Goal: Feedback & Contribution: Contribute content

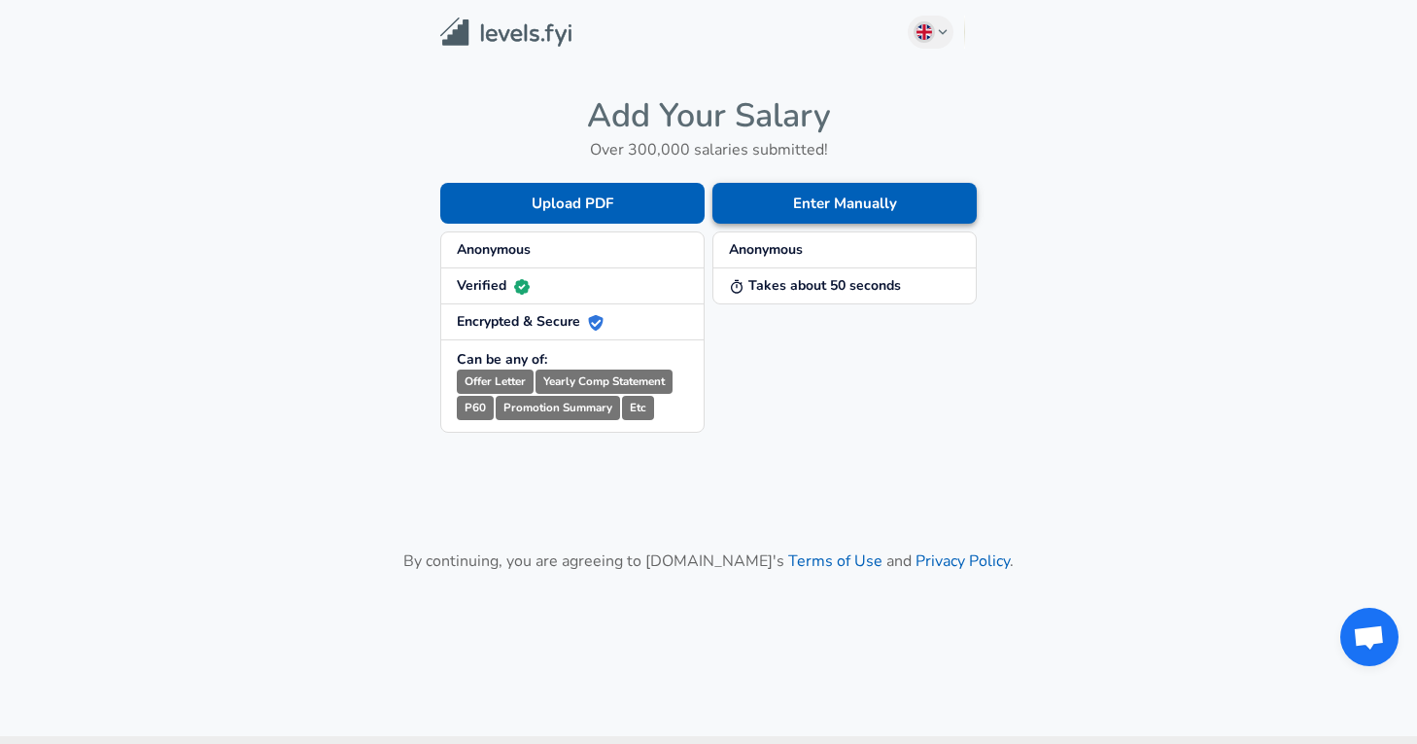
click at [850, 198] on button "Enter Manually" at bounding box center [844, 203] width 264 height 41
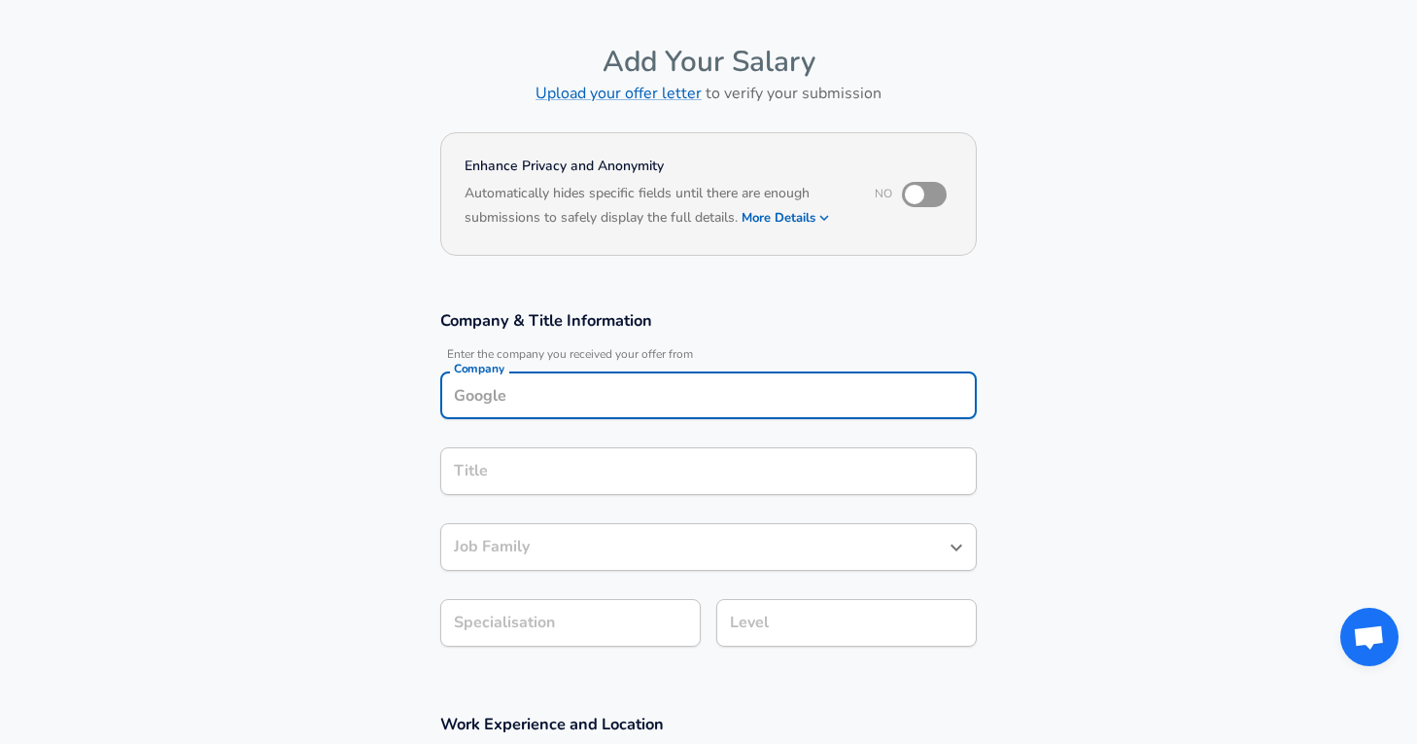
click at [867, 380] on input "Company" at bounding box center [708, 395] width 519 height 30
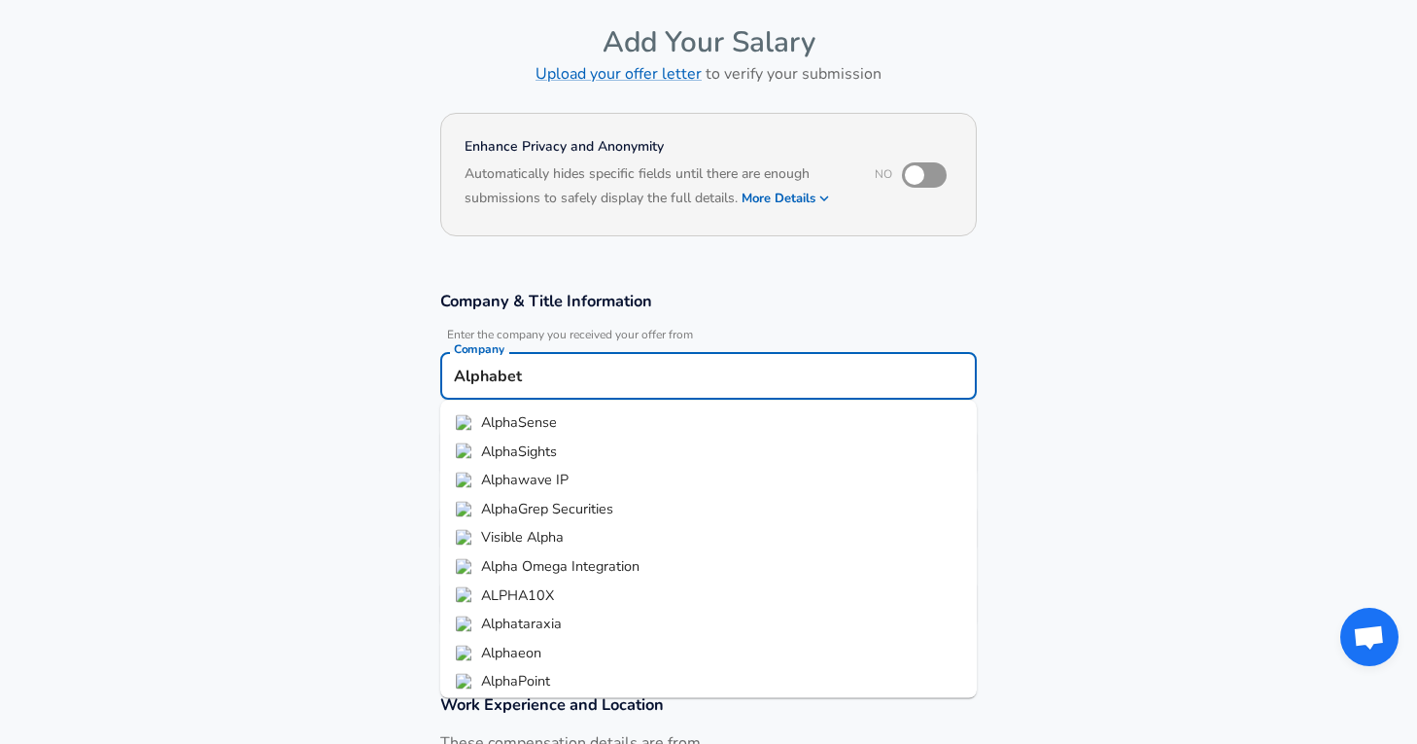
type input "Alphabet"
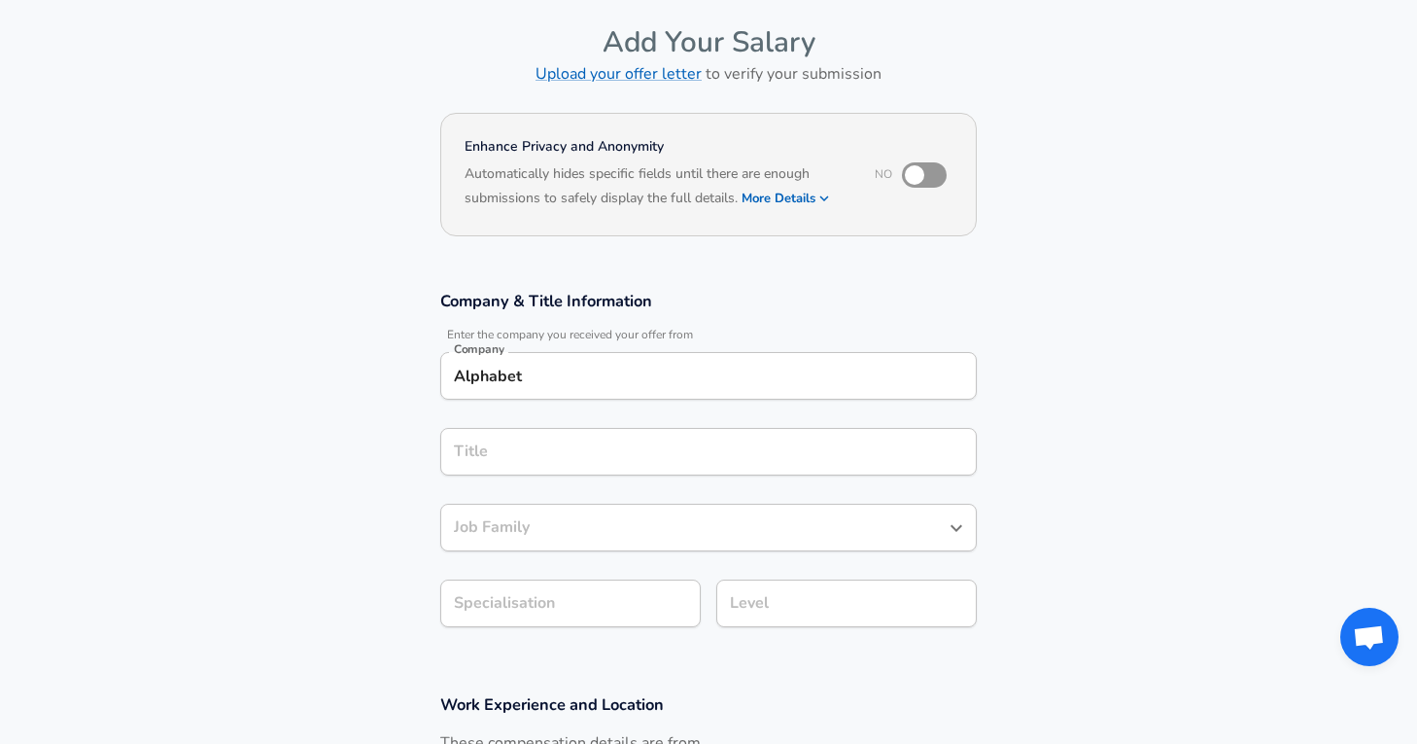
click at [797, 455] on input "Title" at bounding box center [708, 451] width 519 height 30
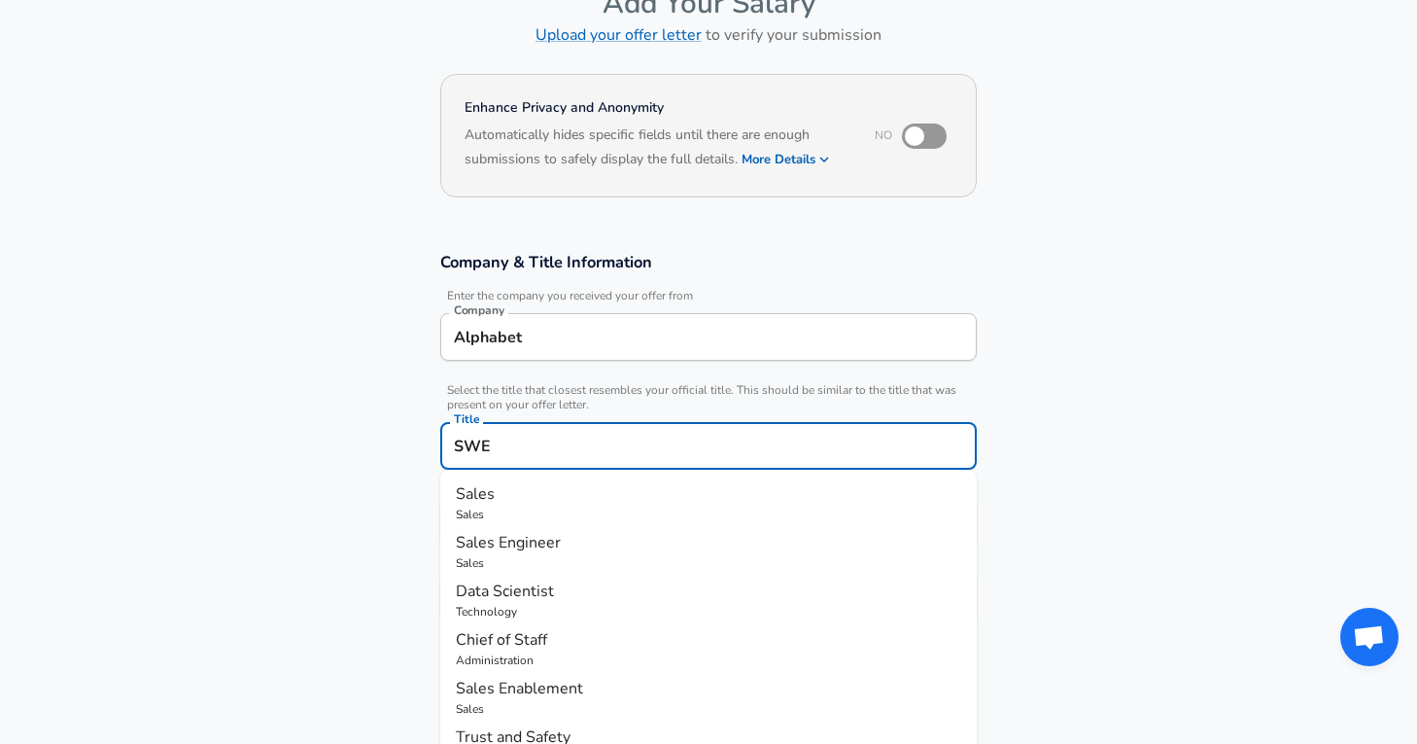
click at [917, 539] on p "Sales Engineer" at bounding box center [708, 542] width 505 height 23
type input "Sales Engineer"
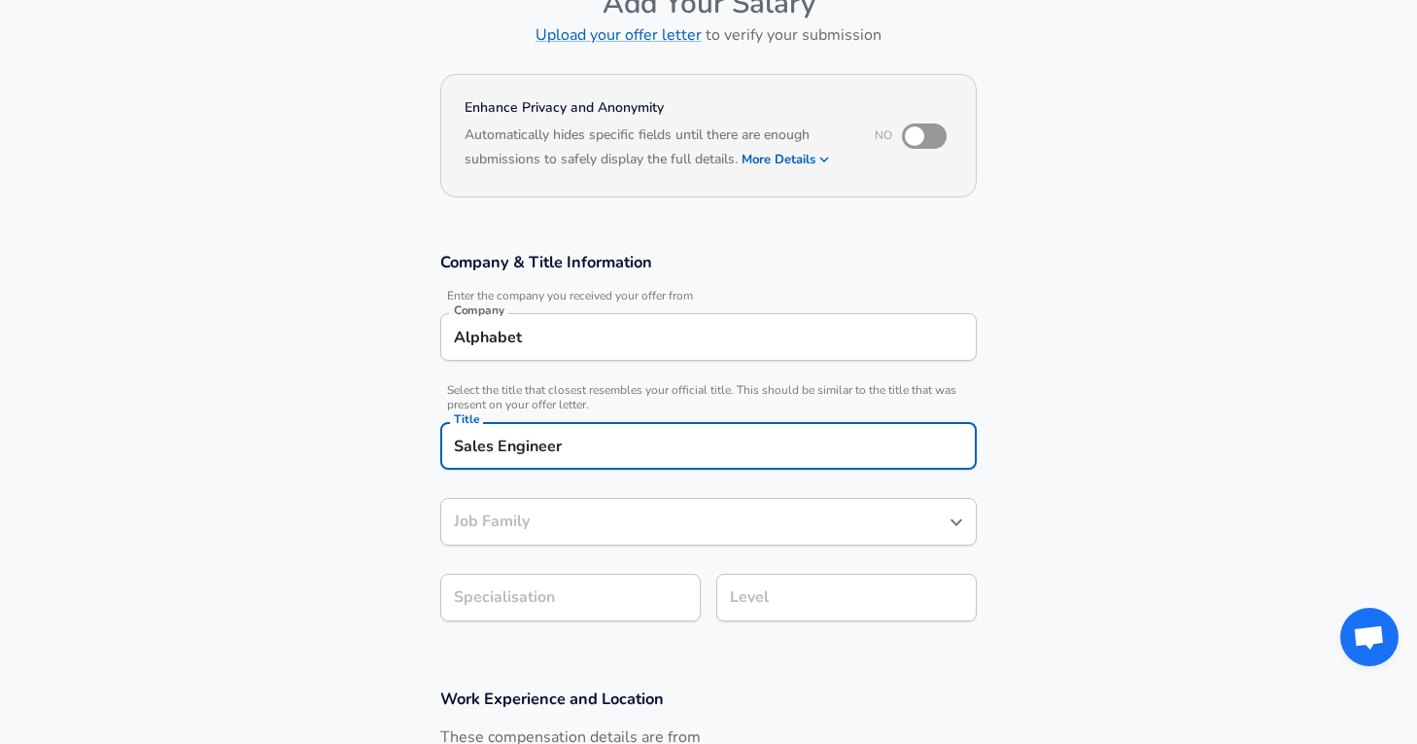
type input "Sales Engineer"
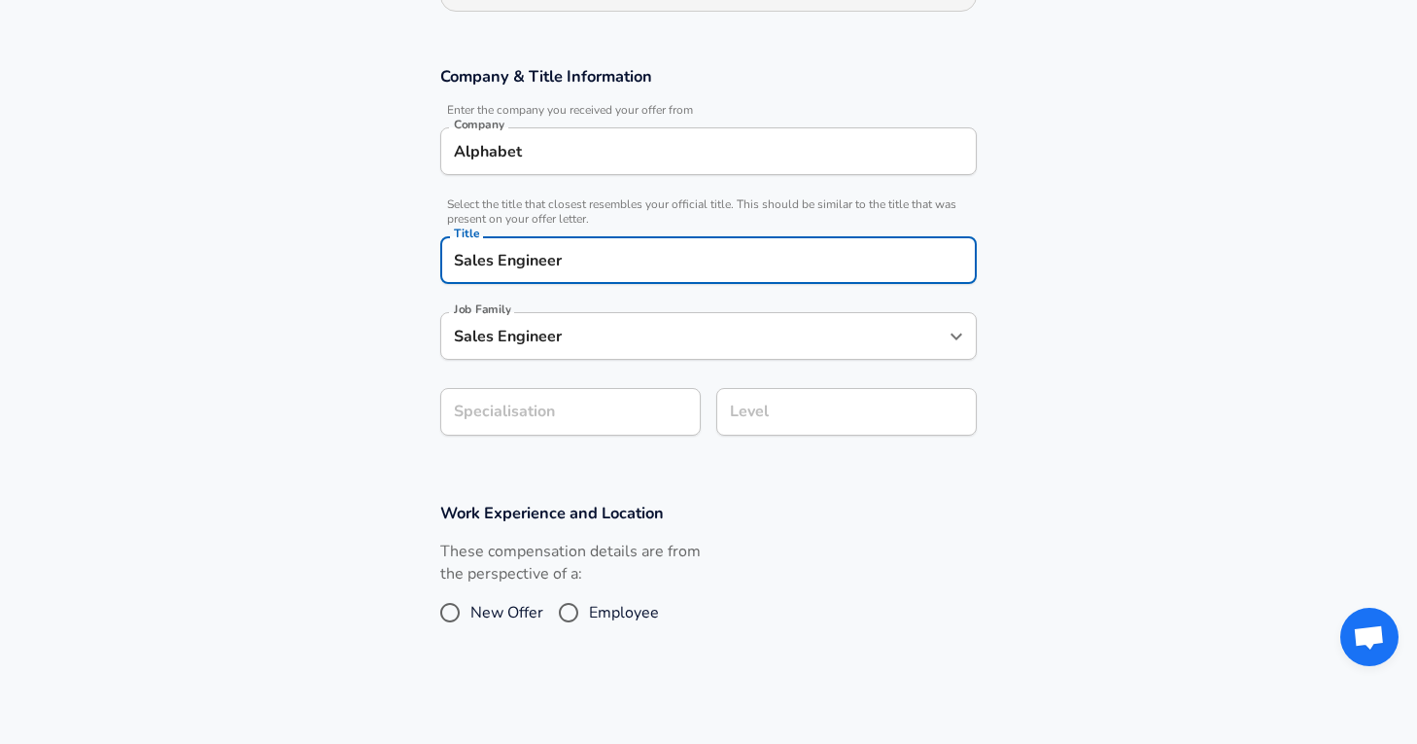
scroll to position [258, 0]
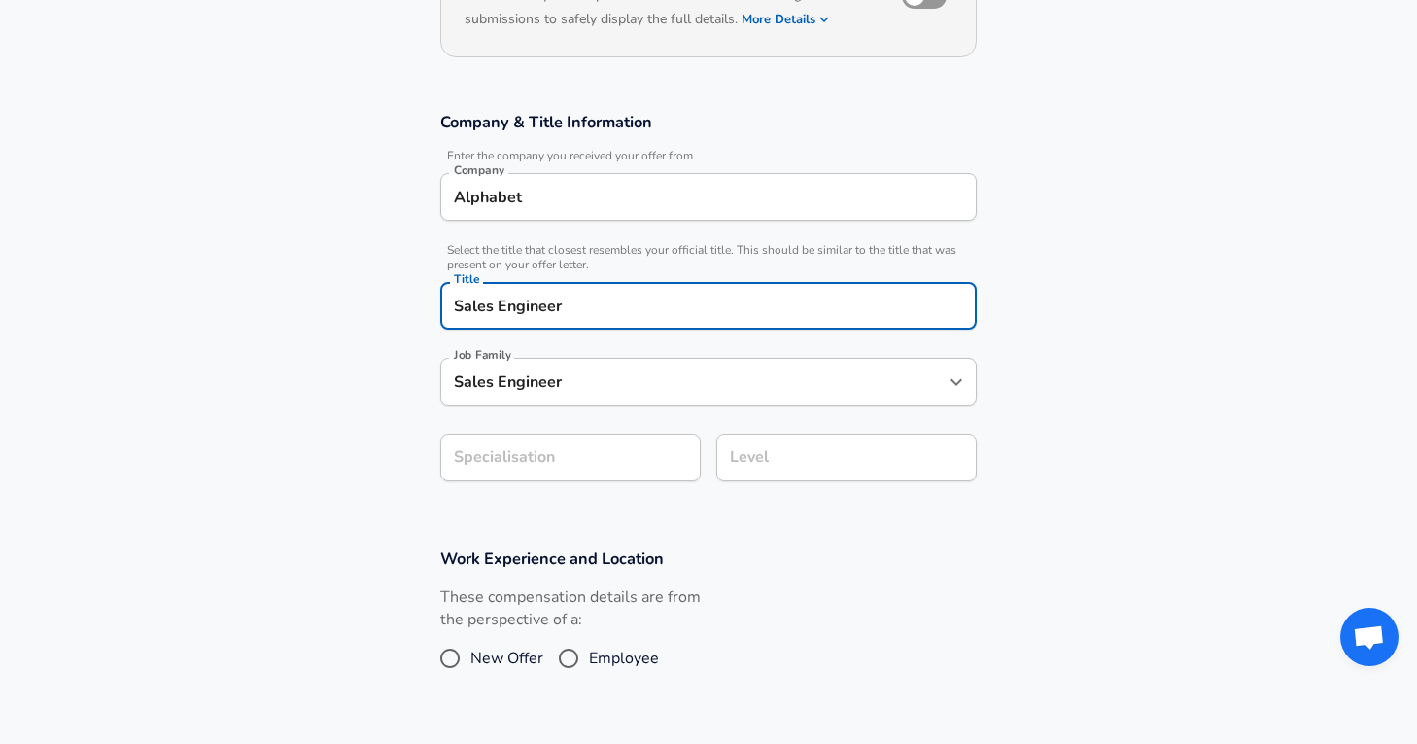
type input "Sales Engineer"
click at [807, 199] on input "Alphabet" at bounding box center [708, 197] width 519 height 30
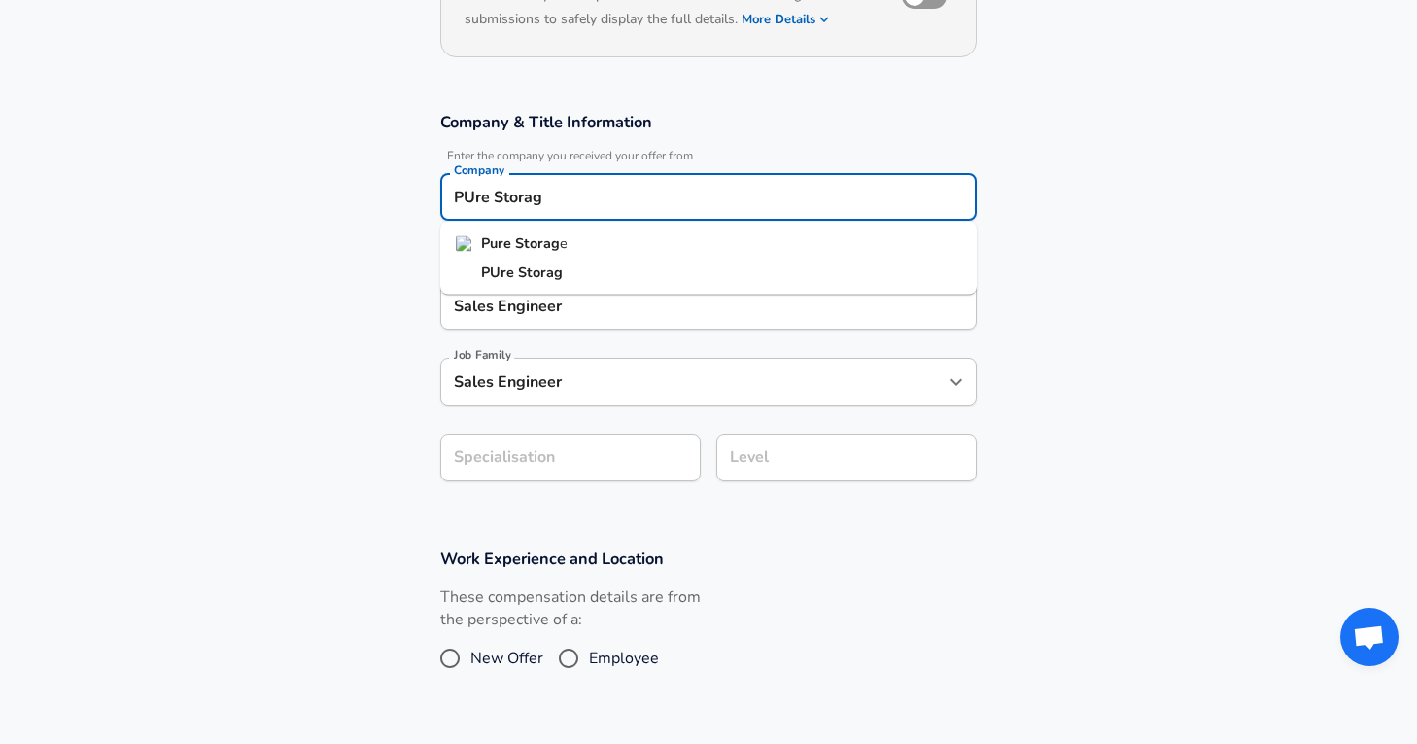
click at [782, 249] on li "Pure Storag e" at bounding box center [708, 243] width 537 height 29
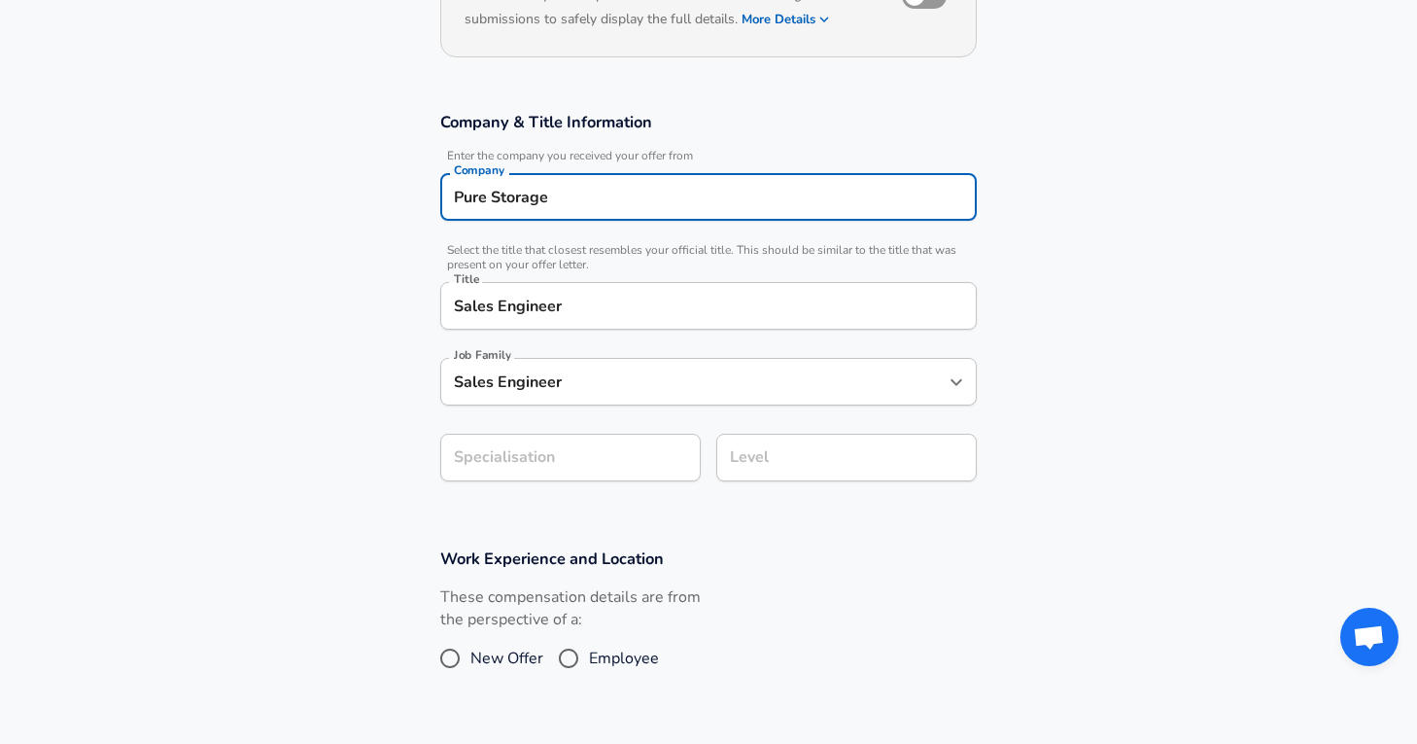
click at [771, 323] on div "Sales Engineer Title" at bounding box center [708, 306] width 537 height 48
type input "Pure Storage"
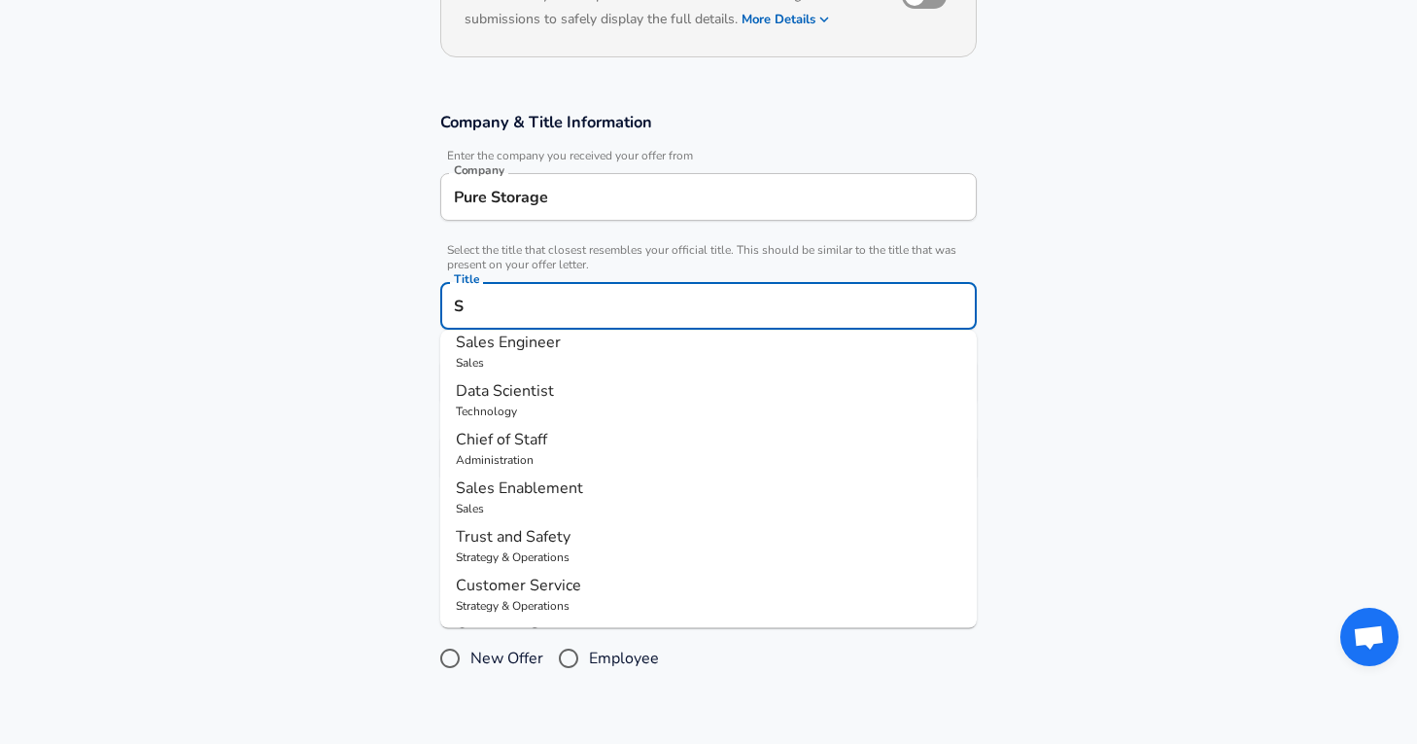
scroll to position [0, 0]
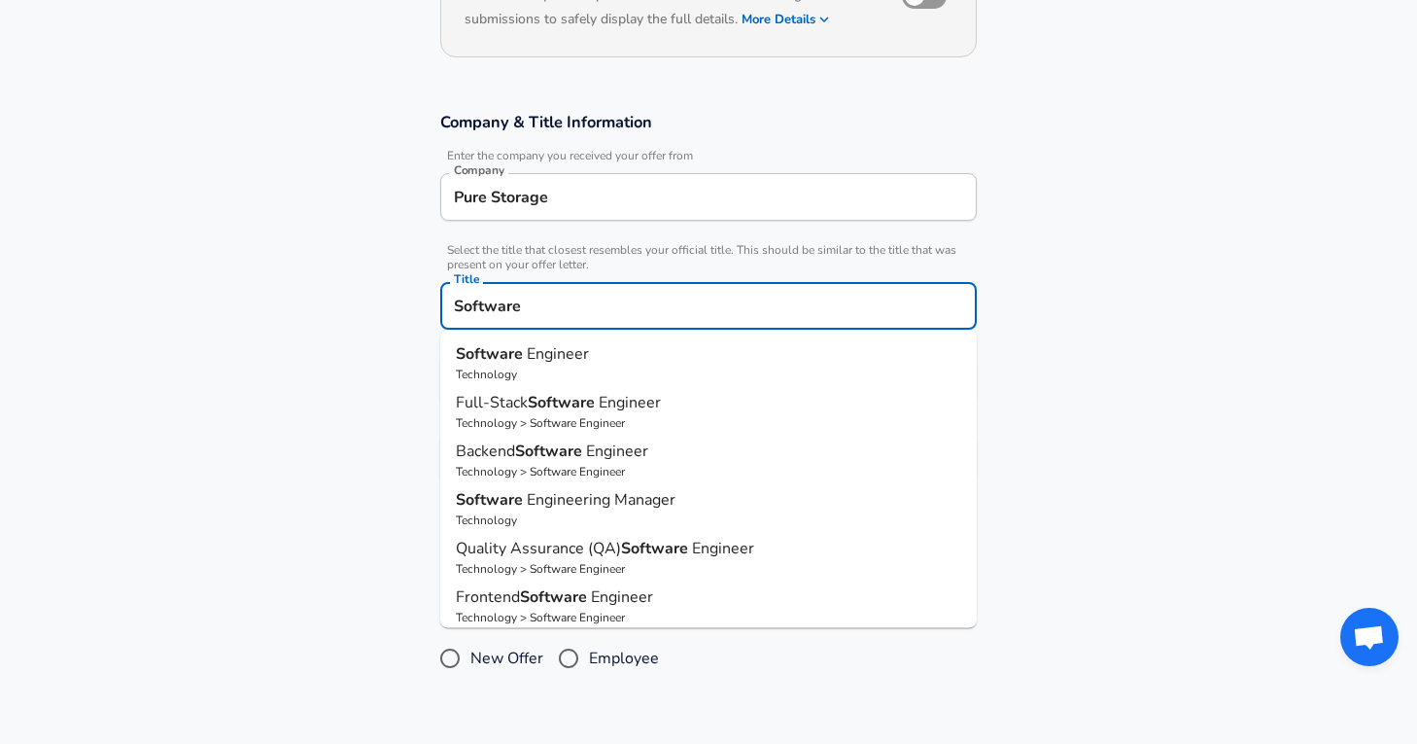
click at [730, 356] on p "Software Engineer" at bounding box center [708, 353] width 505 height 23
type input "Software Engineer"
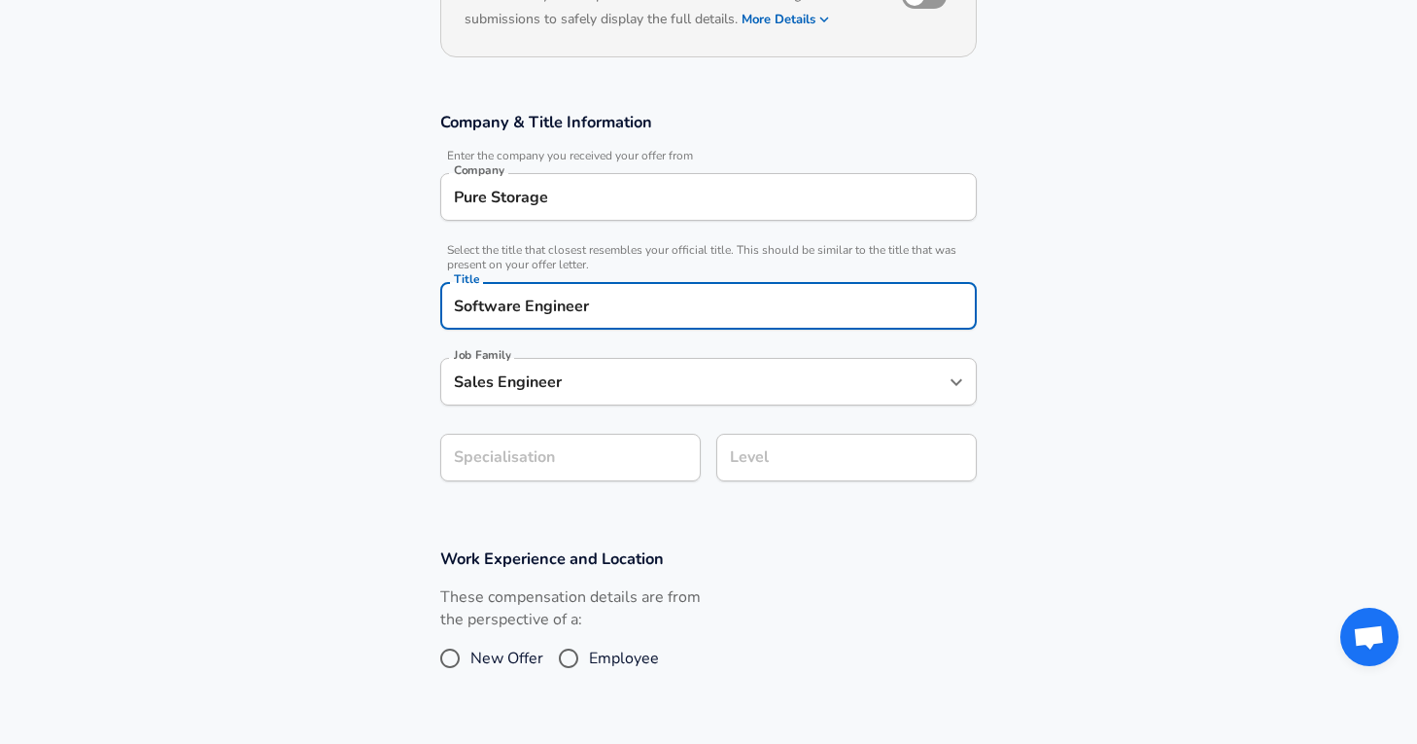
type input "Software Engineer"
click at [658, 467] on button "button" at bounding box center [670, 457] width 33 height 33
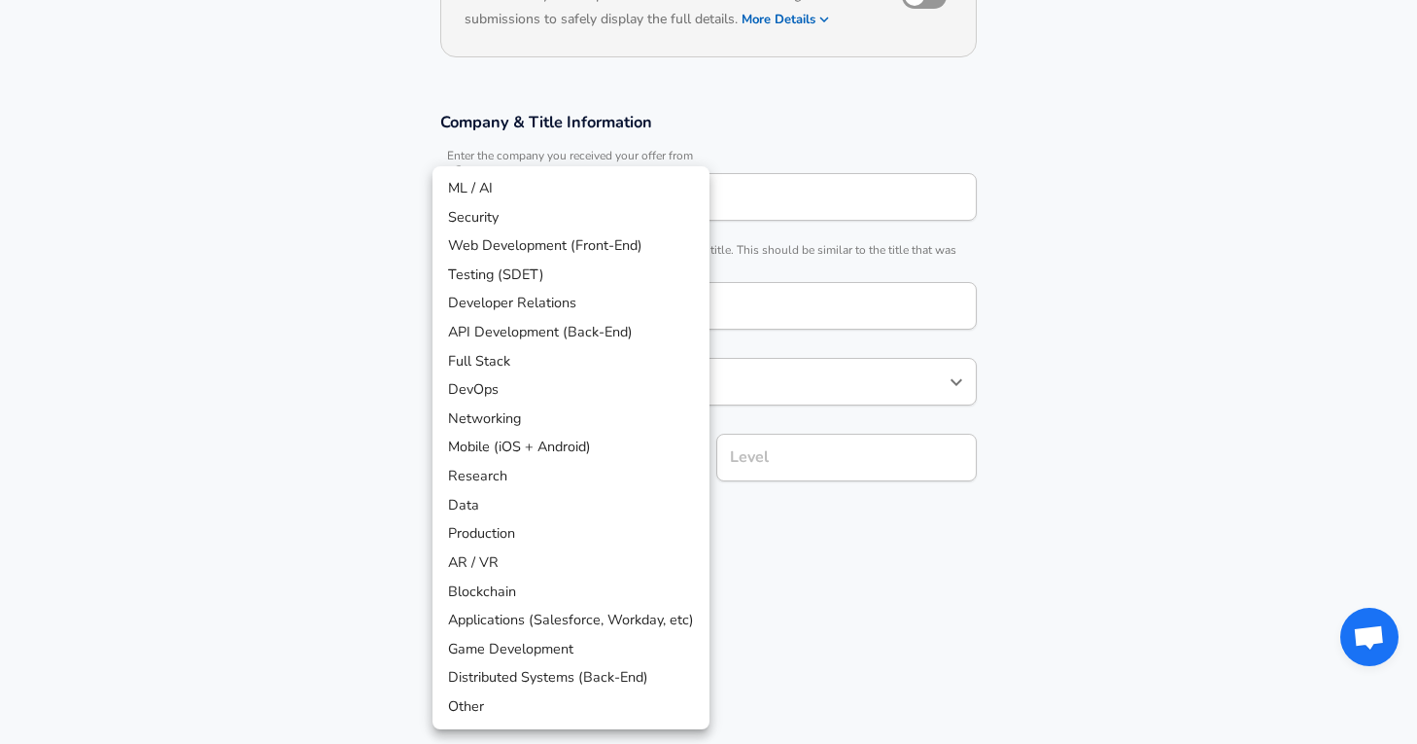
click at [613, 674] on li "Distributed Systems (Back-End)" at bounding box center [571, 677] width 277 height 29
type input "Distributed Systems (Back-End)"
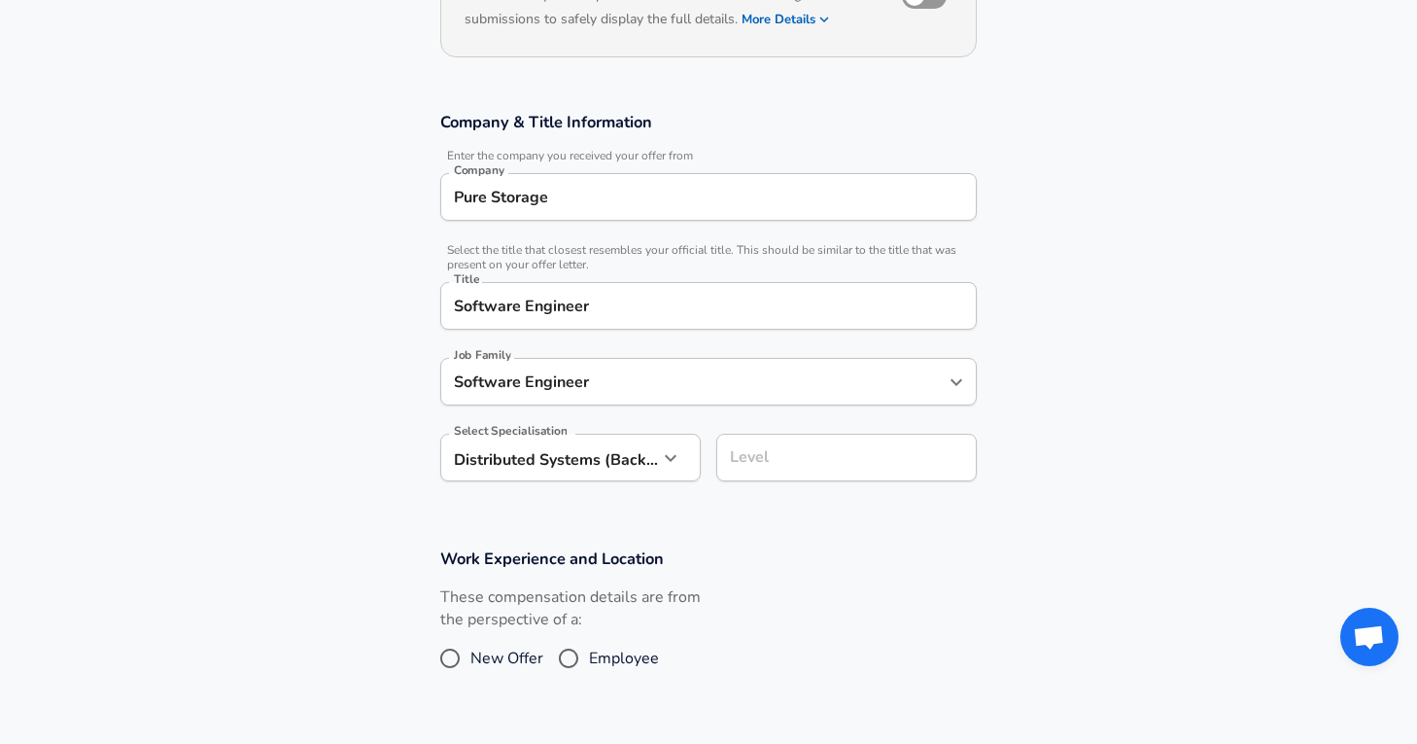
click at [827, 469] on input "Level" at bounding box center [846, 457] width 243 height 30
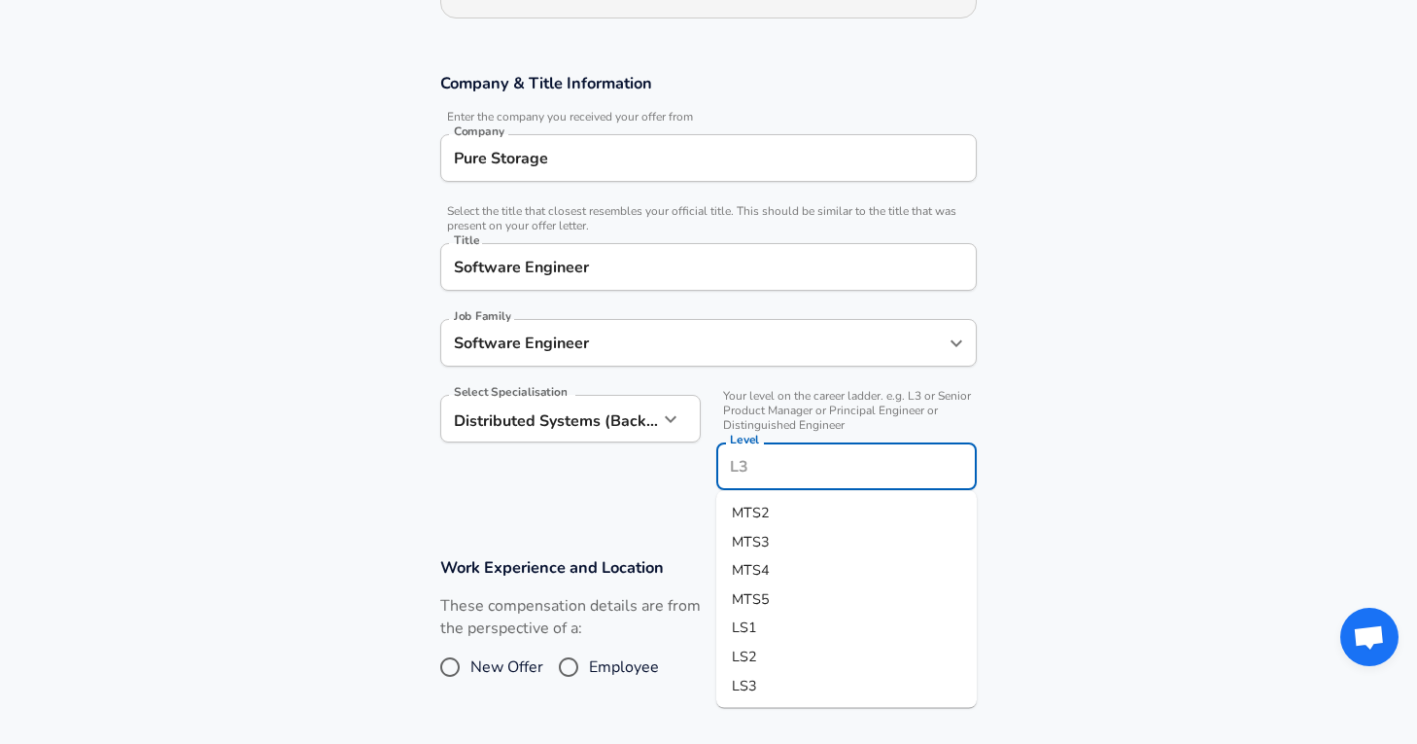
click at [849, 537] on li "MTS3" at bounding box center [846, 541] width 260 height 29
type input "MTS3"
click at [795, 566] on h3 "Work Experience and Location" at bounding box center [708, 567] width 537 height 22
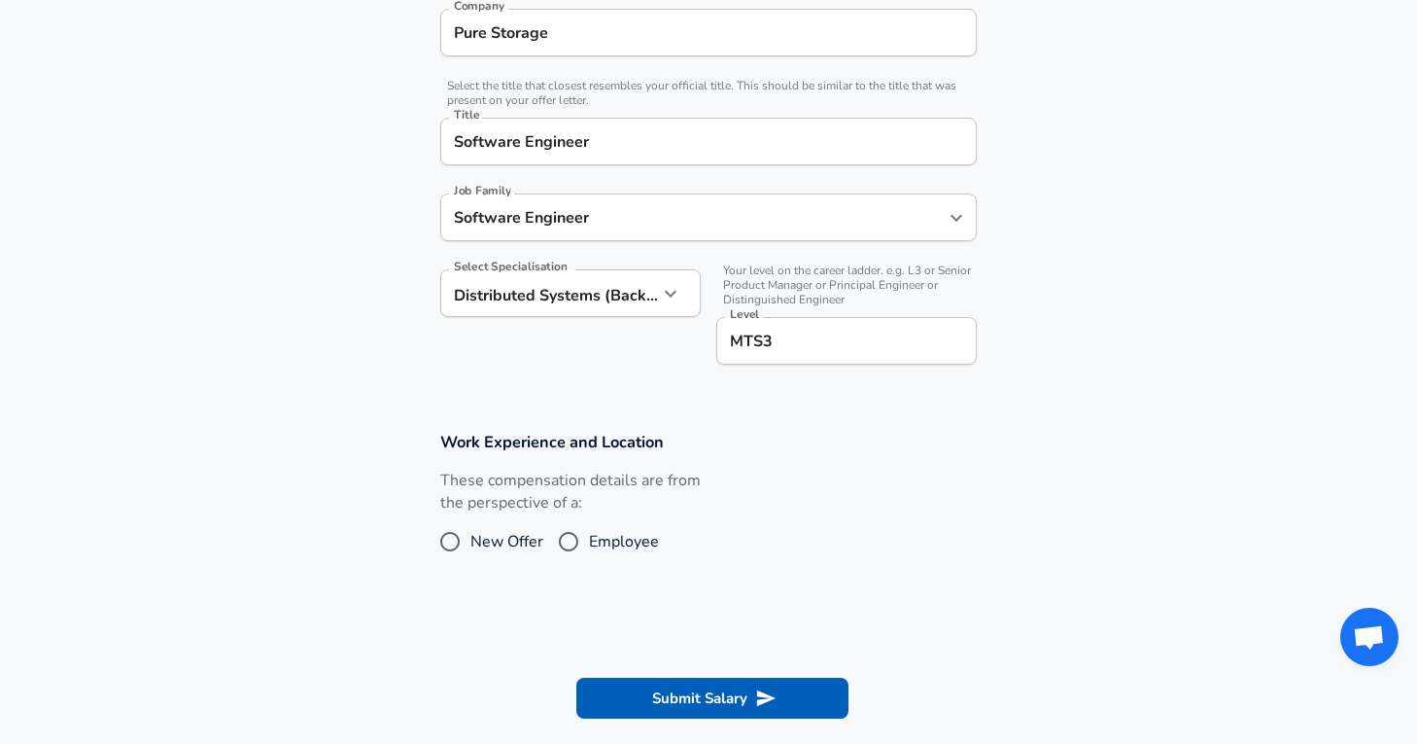
scroll to position [460, 0]
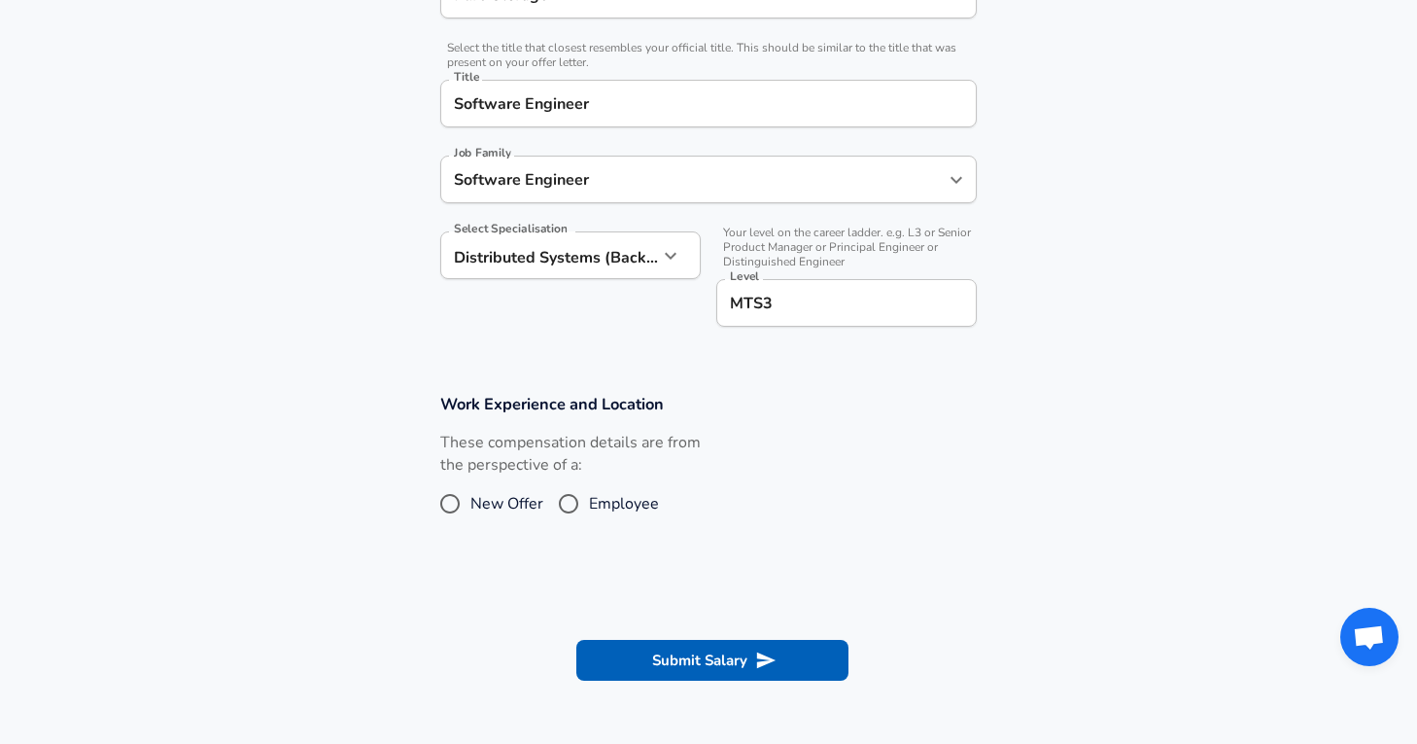
click at [639, 500] on span "Employee" at bounding box center [624, 503] width 70 height 23
click at [589, 500] on input "Employee" at bounding box center [568, 503] width 41 height 31
radio input "true"
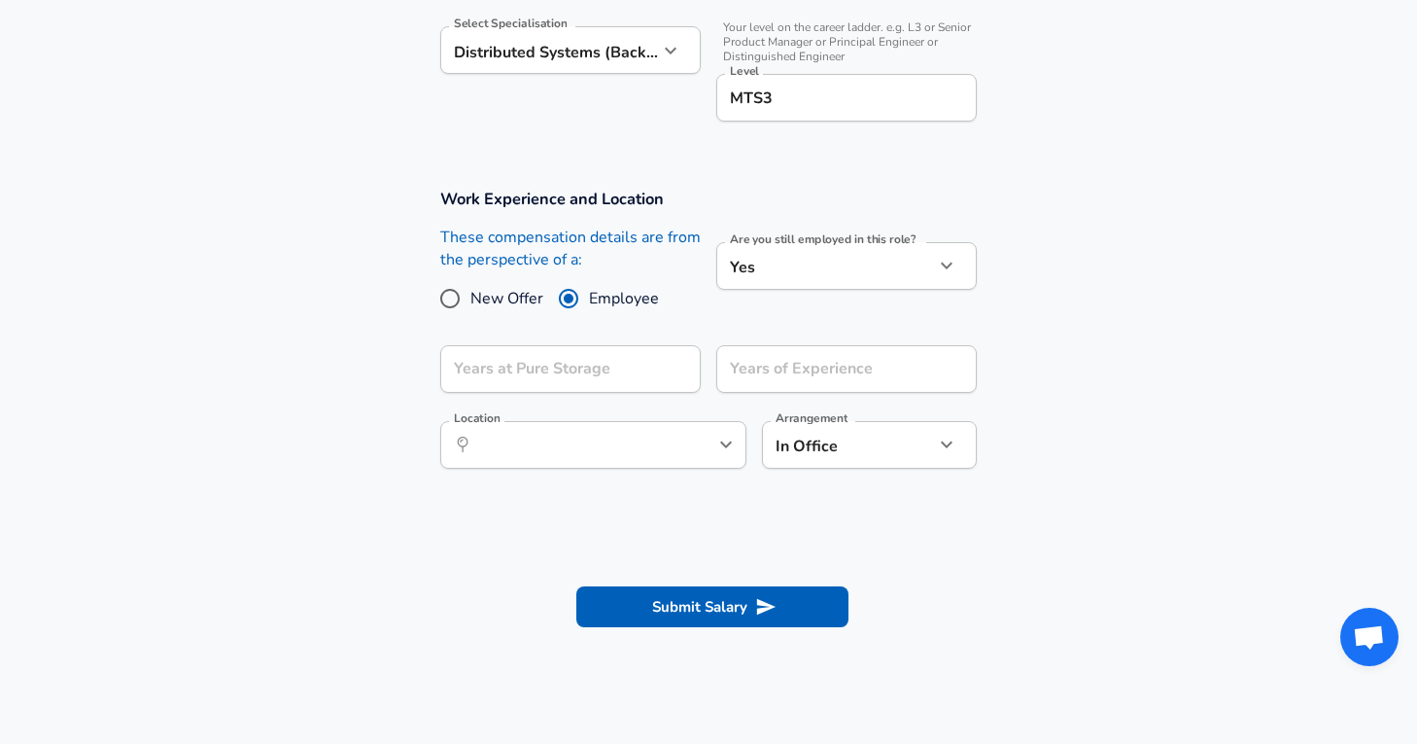
scroll to position [667, 0]
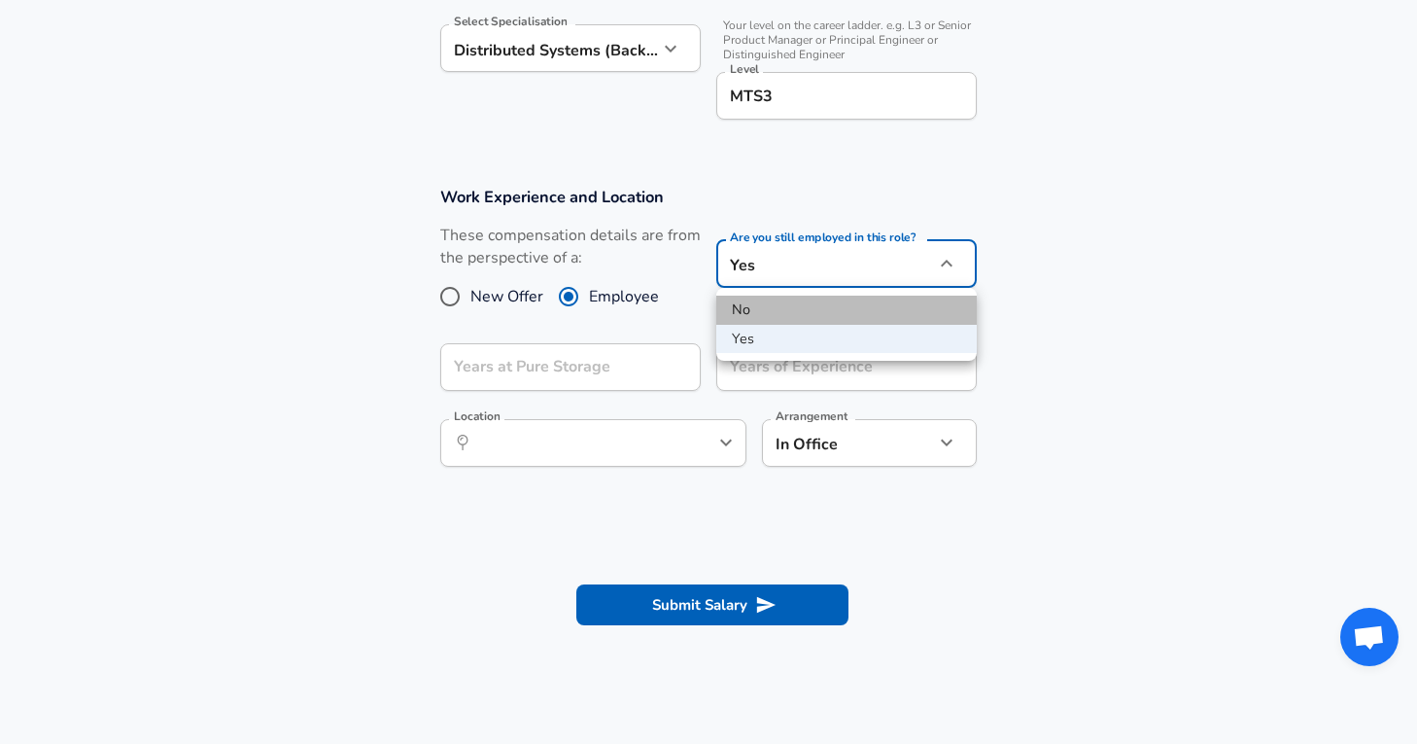
click at [832, 311] on li "No" at bounding box center [846, 309] width 260 height 29
type input "no"
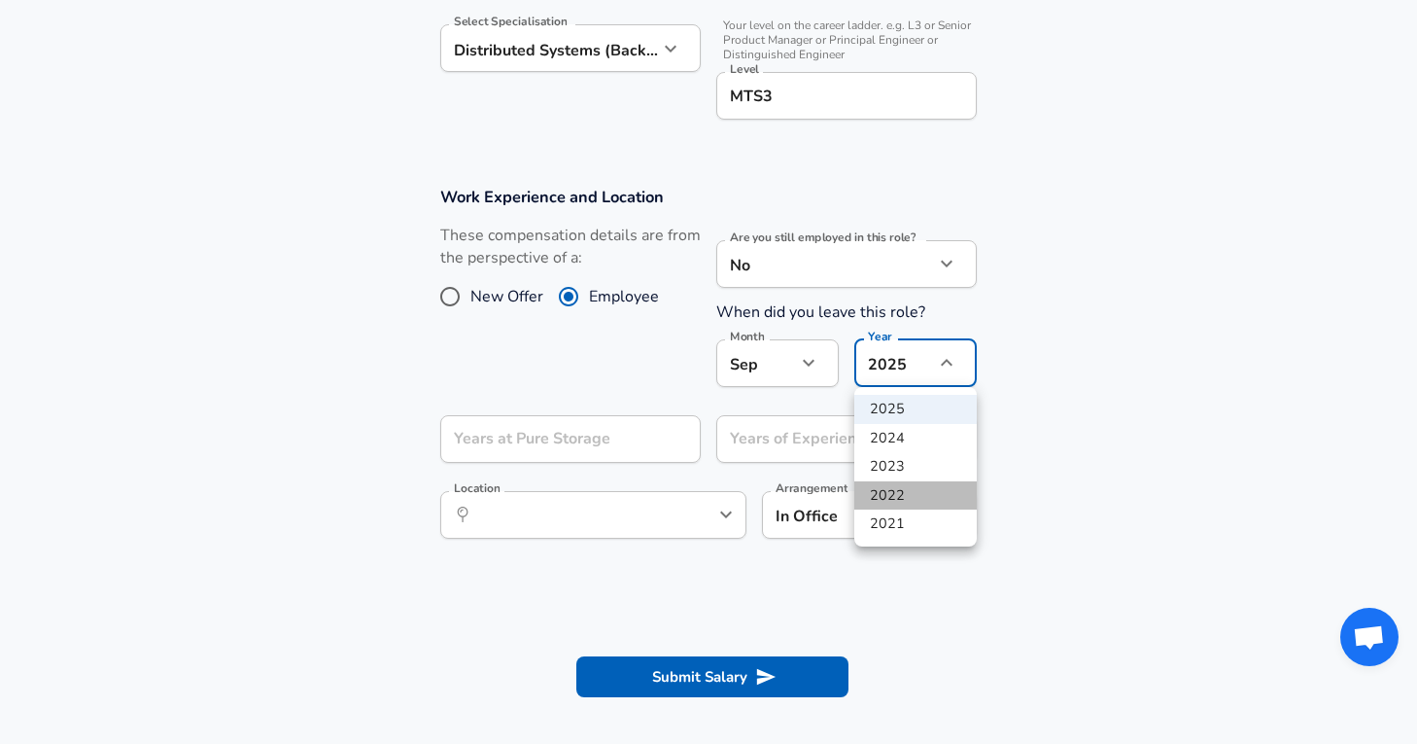
click at [923, 493] on li "2022" at bounding box center [915, 495] width 122 height 29
type input "2022"
click at [851, 93] on input "MTS3" at bounding box center [846, 96] width 243 height 30
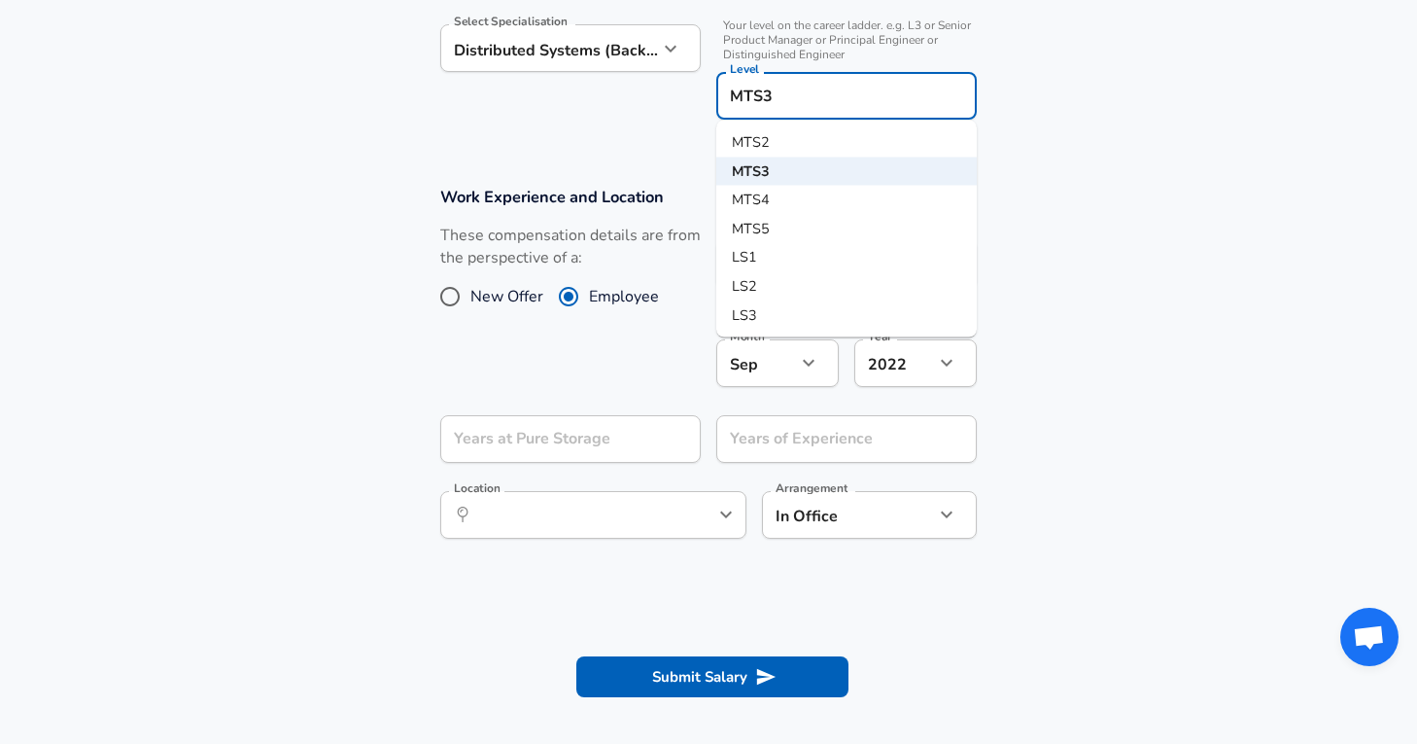
click at [818, 195] on li "MTS4" at bounding box center [846, 200] width 260 height 29
type input "MTS4"
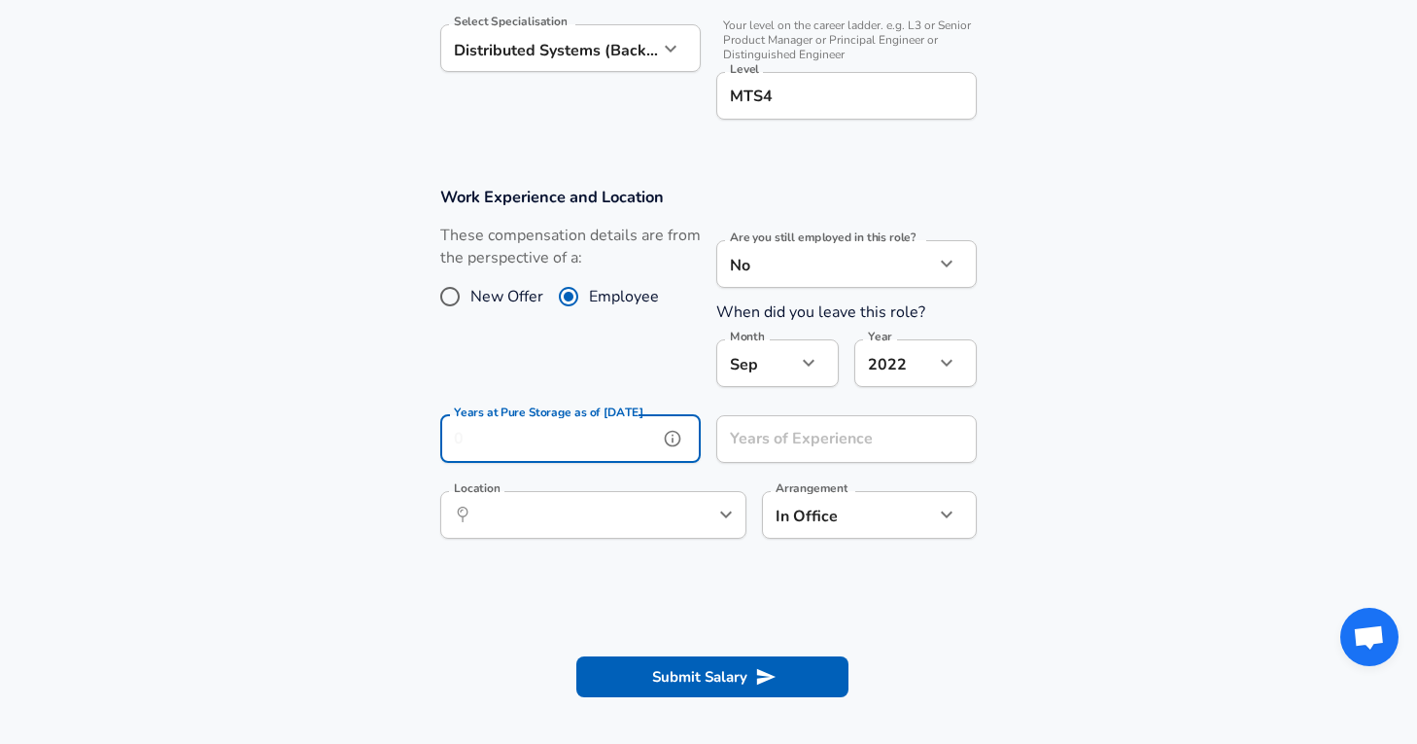
click at [597, 441] on input "Years at Pure Storage as of [DATE]" at bounding box center [549, 439] width 218 height 48
type input "3"
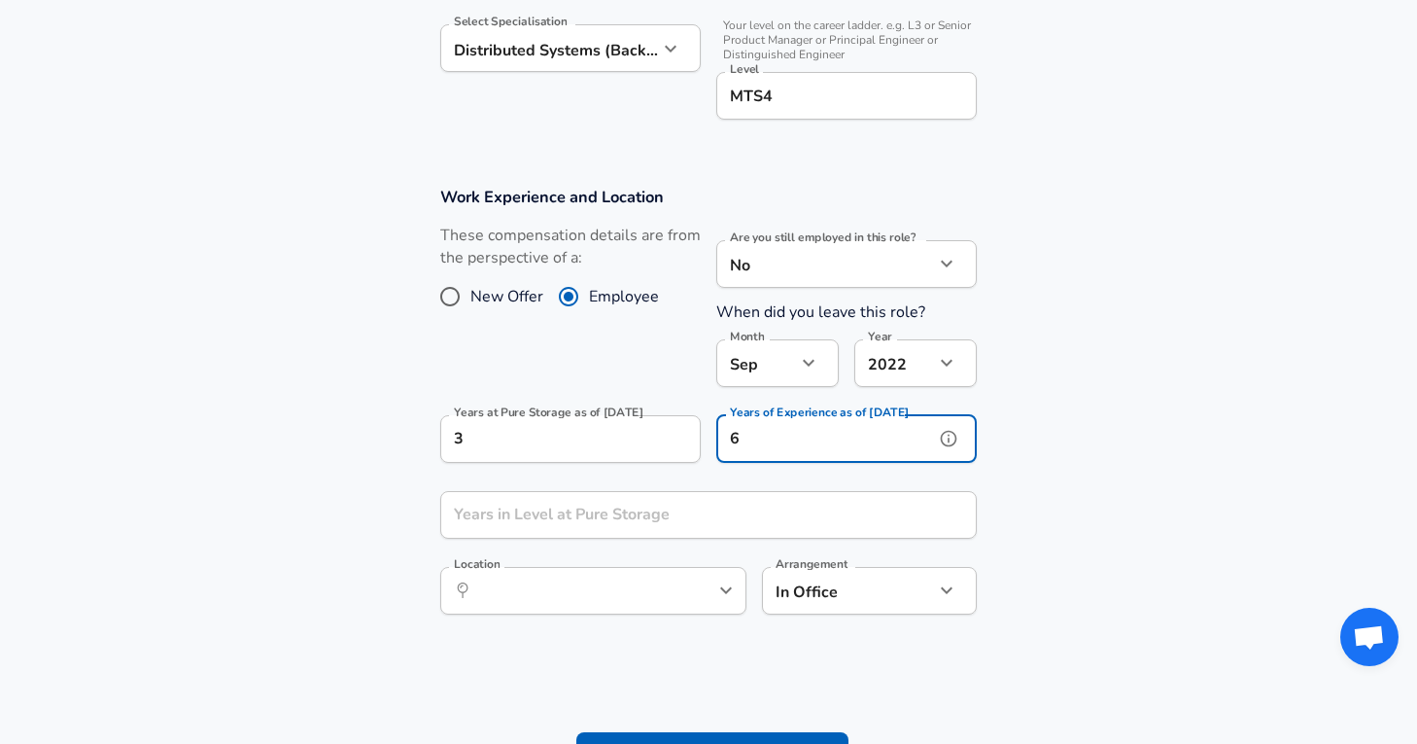
type input "6"
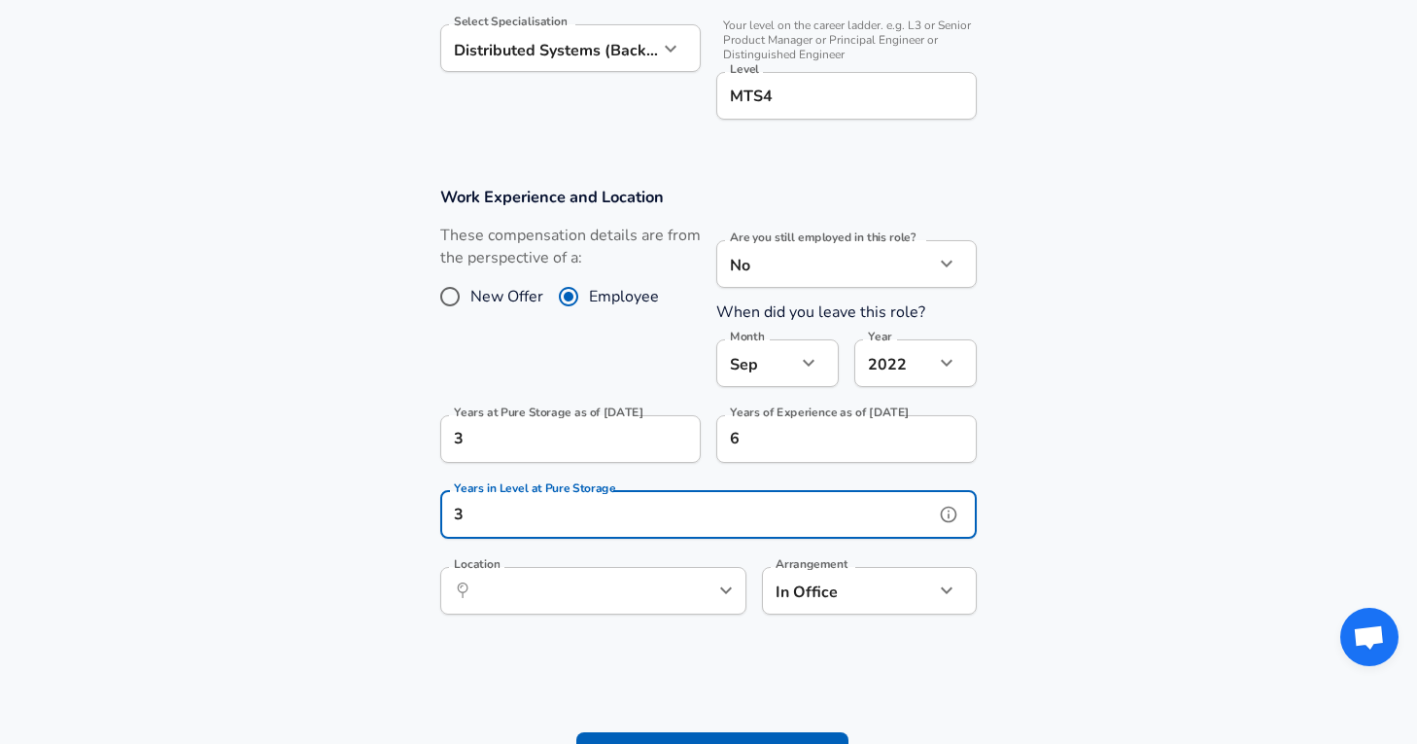
type input "3"
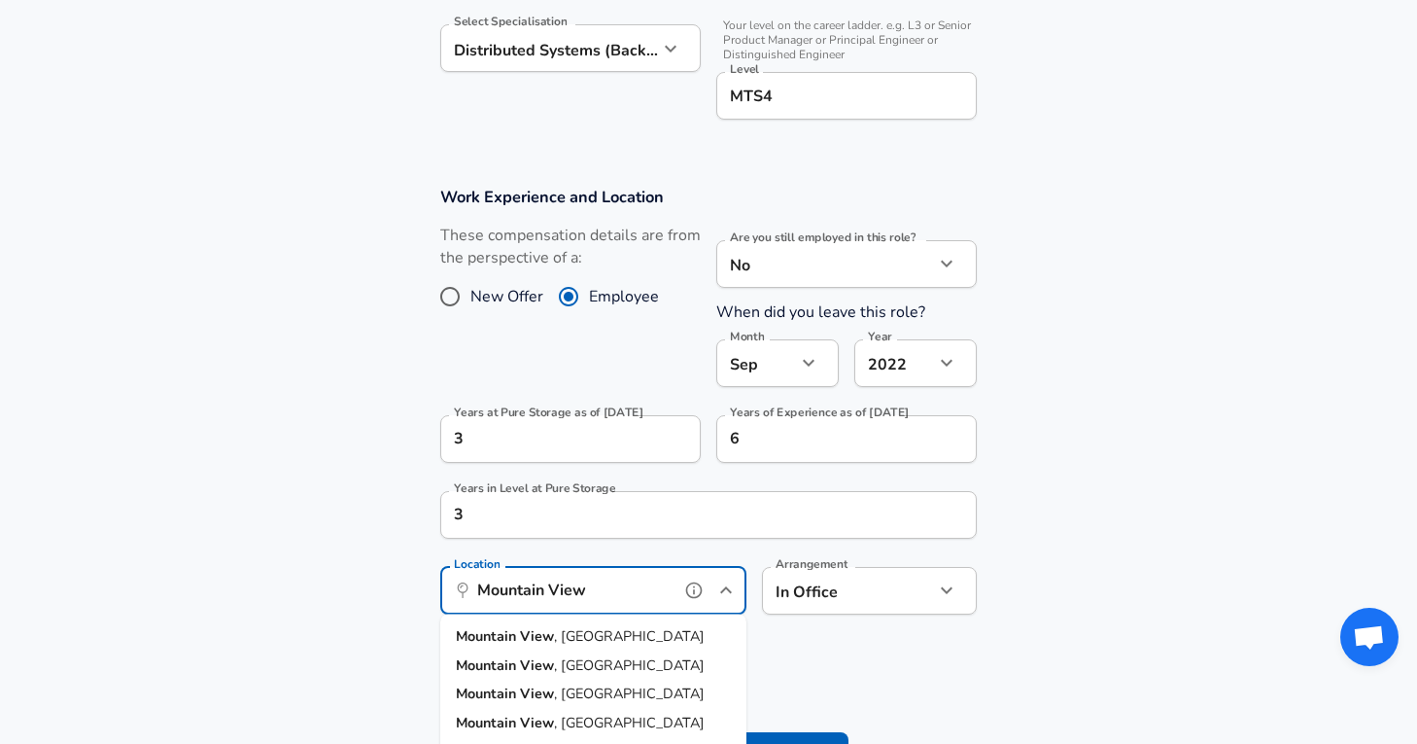
click at [599, 637] on li "[GEOGRAPHIC_DATA] , [GEOGRAPHIC_DATA]" at bounding box center [593, 636] width 306 height 29
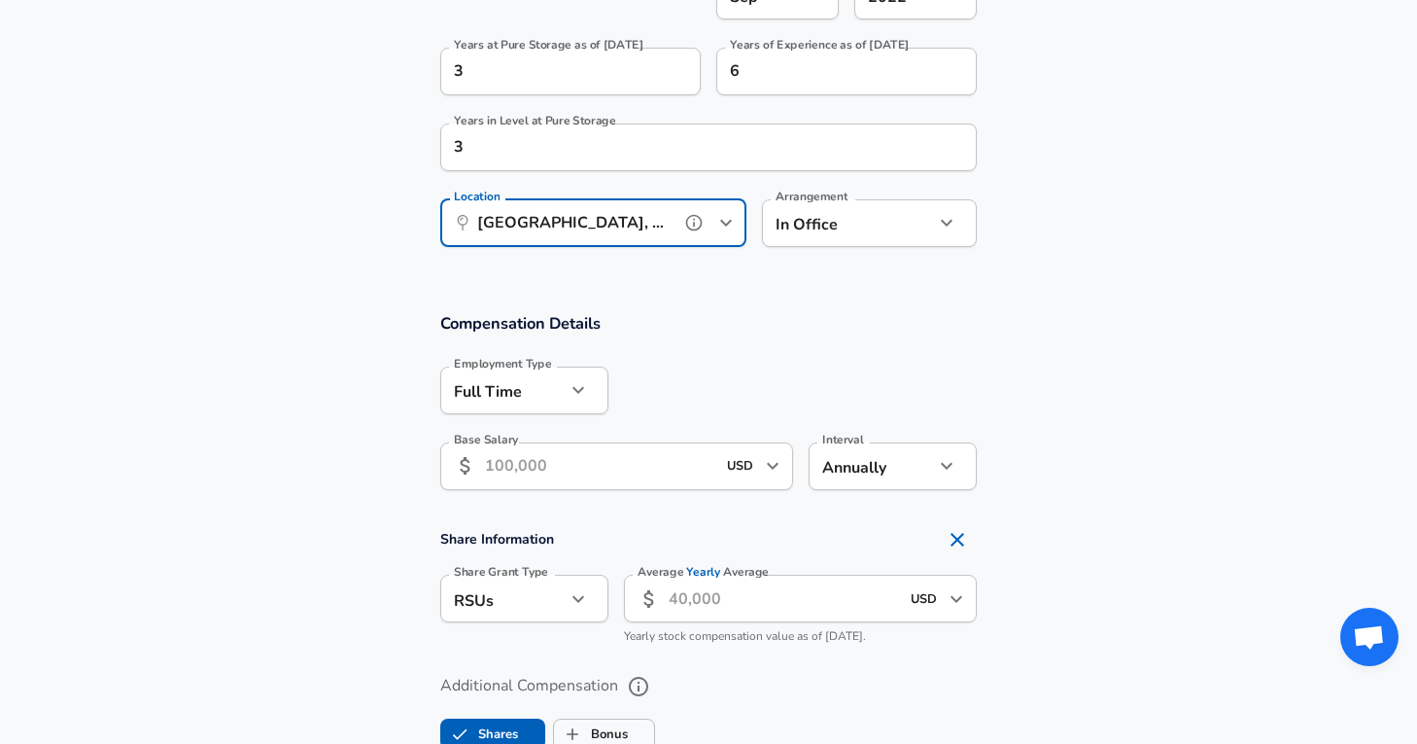
scroll to position [1047, 0]
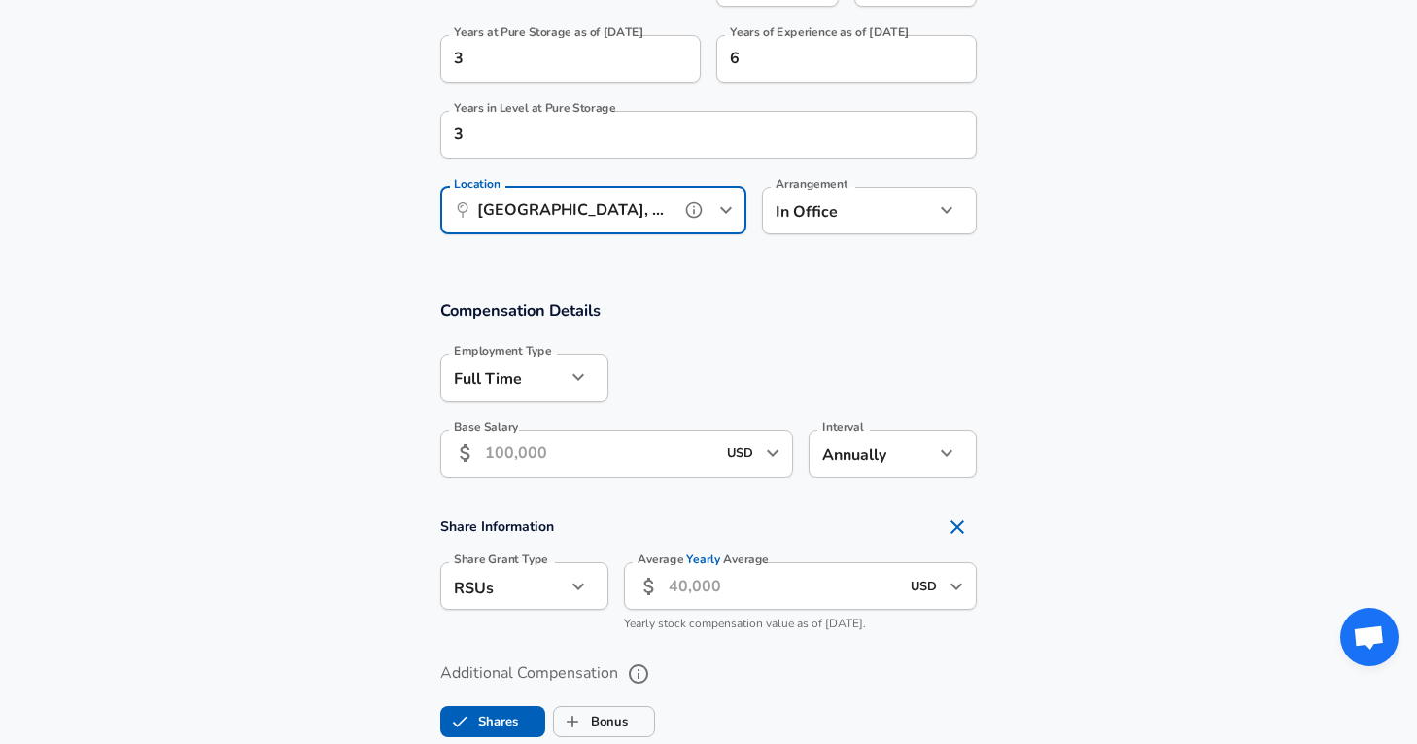
type input "[GEOGRAPHIC_DATA], [GEOGRAPHIC_DATA]"
click at [653, 442] on input "Base Salary" at bounding box center [600, 454] width 230 height 48
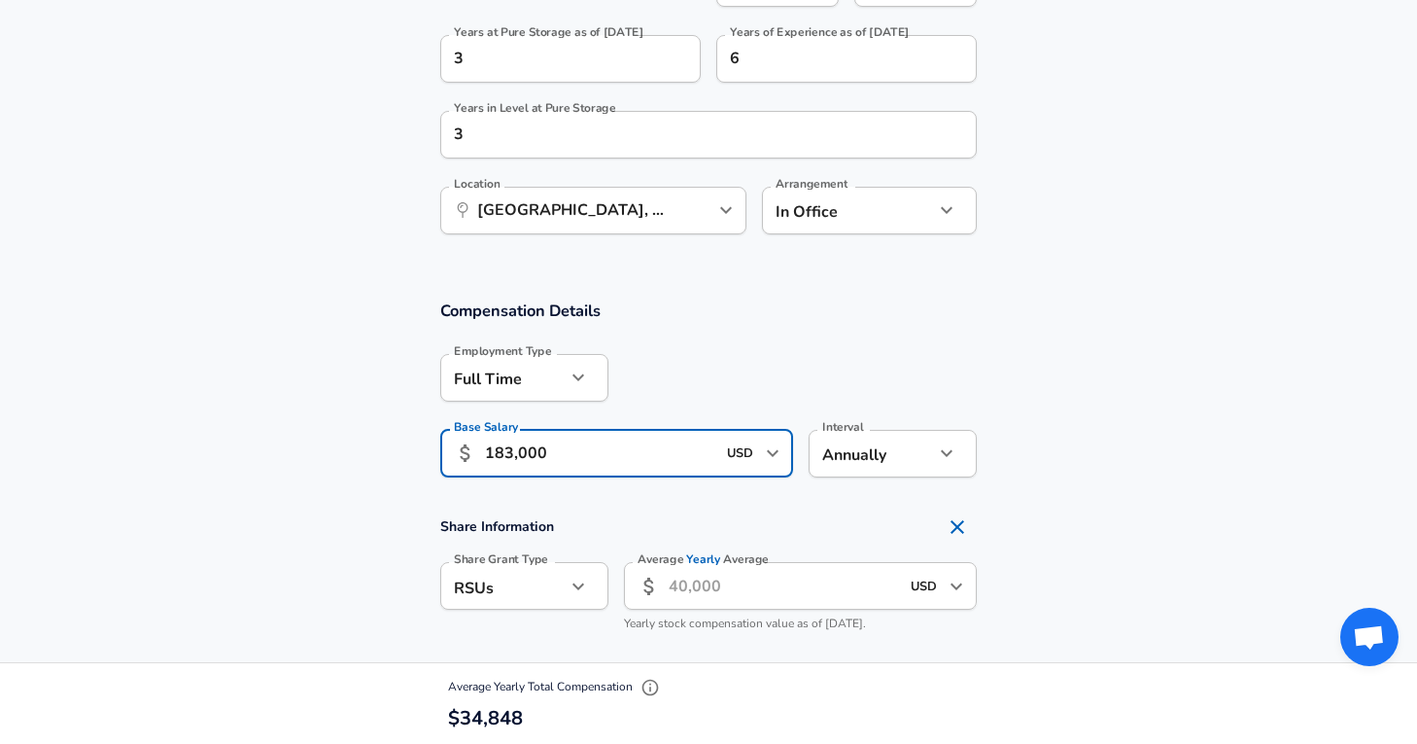
type input "183,000"
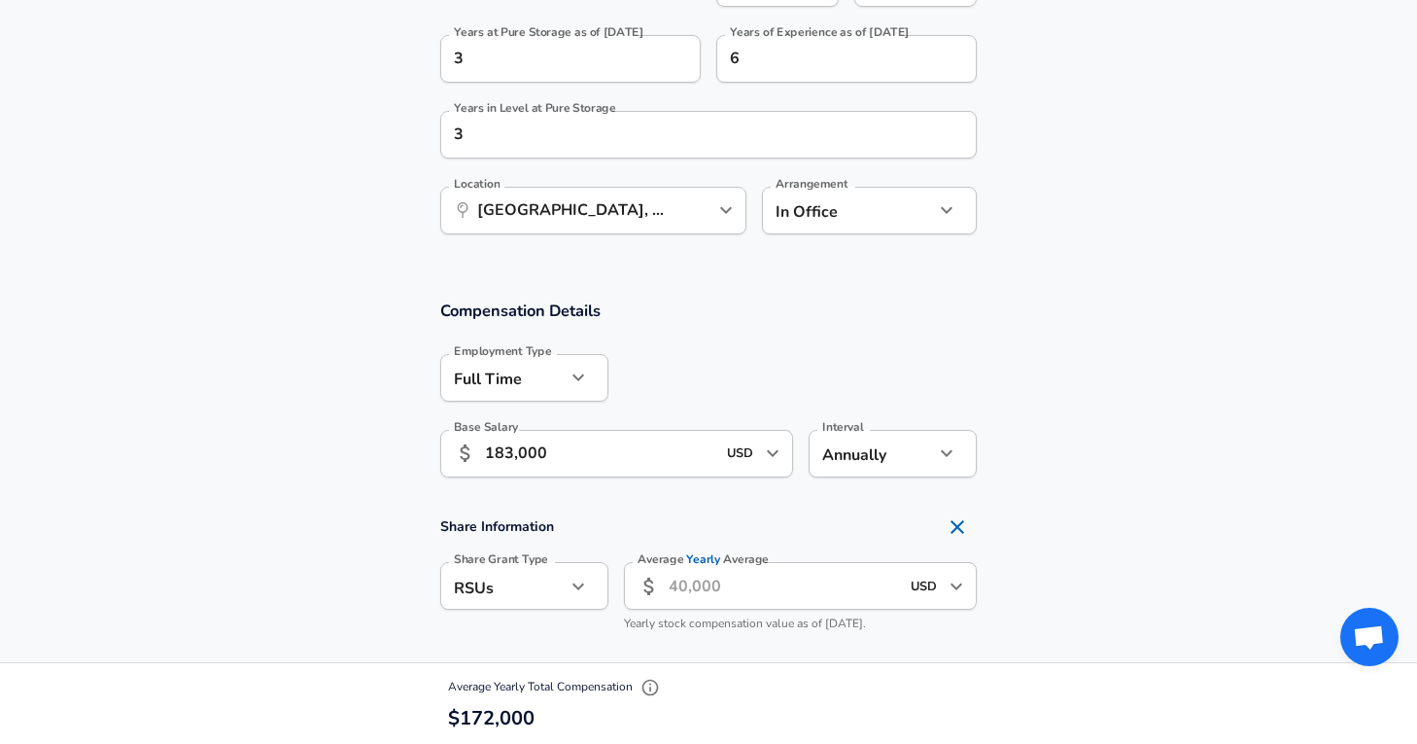
click at [815, 571] on input "Average Yearly Average" at bounding box center [784, 586] width 230 height 48
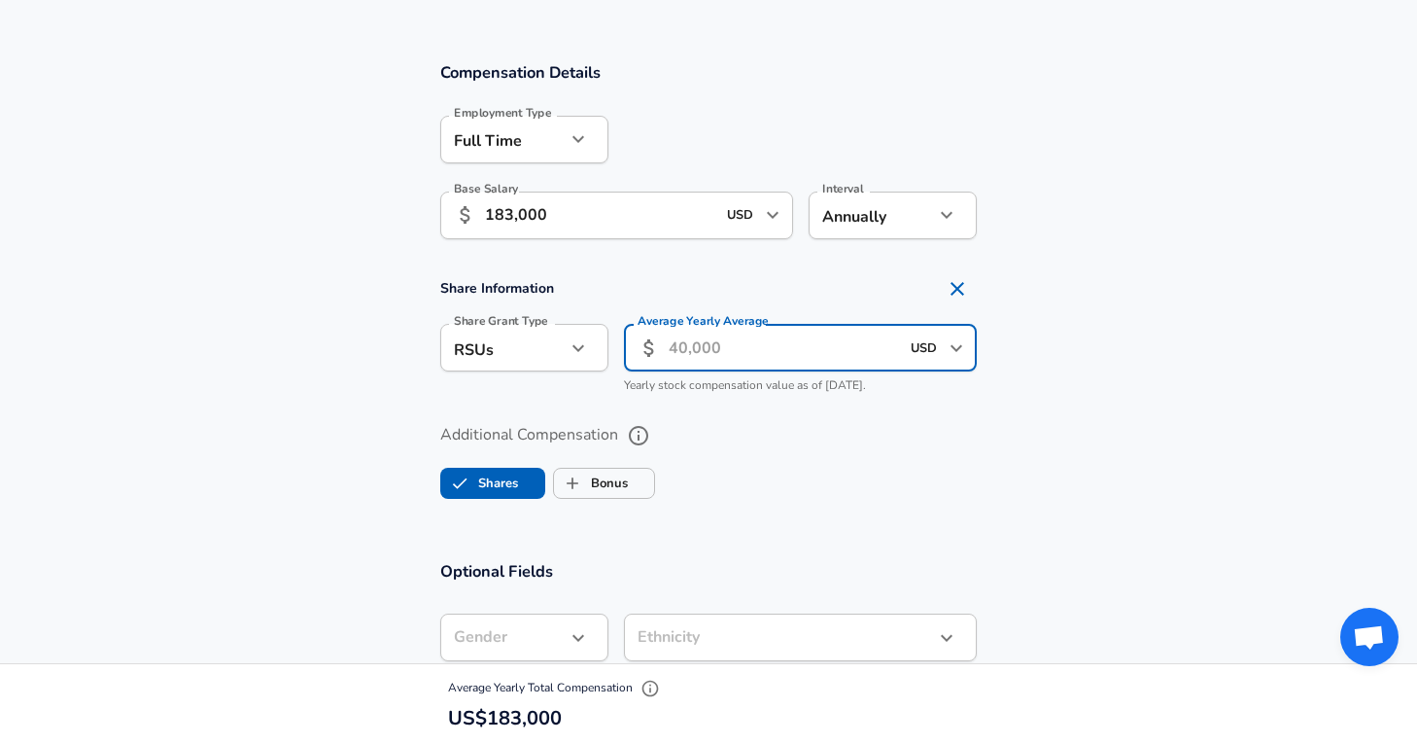
scroll to position [1286, 0]
type input "180,000"
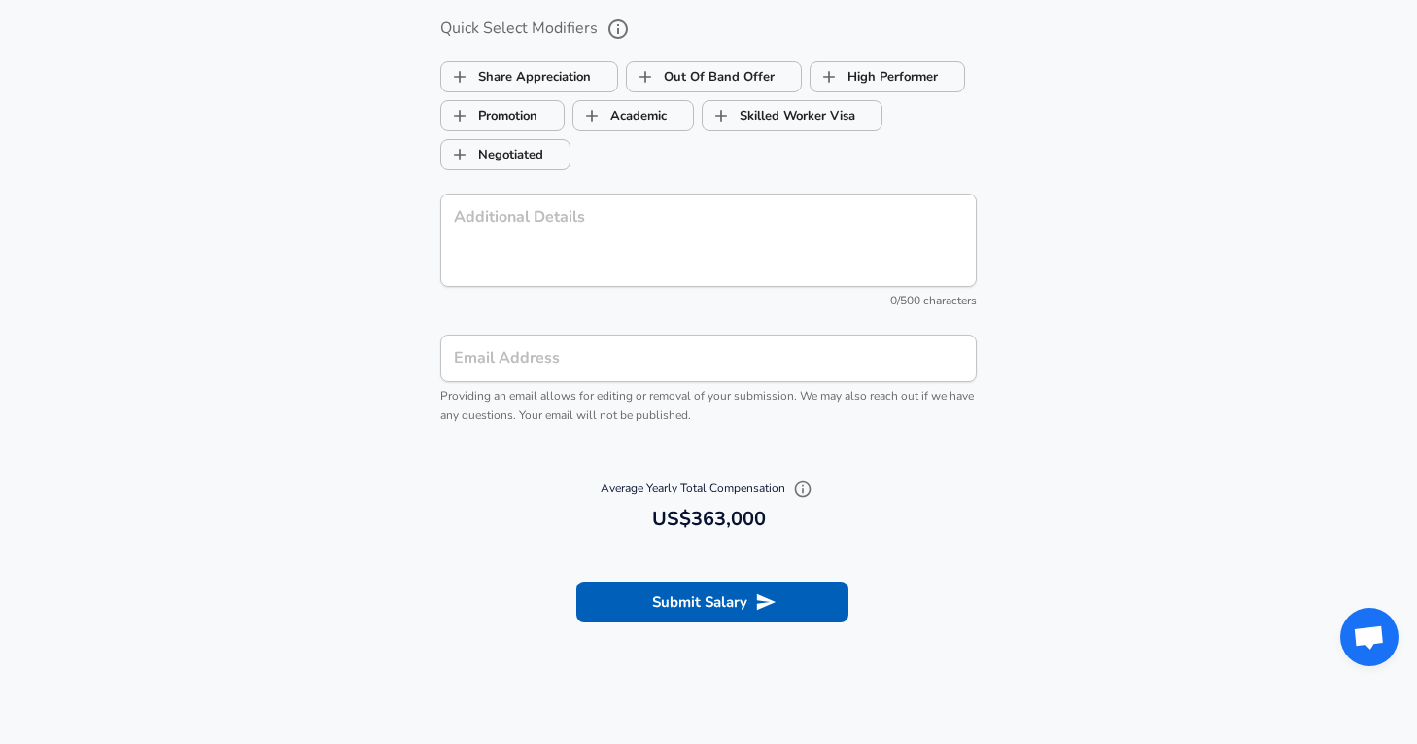
scroll to position [2115, 0]
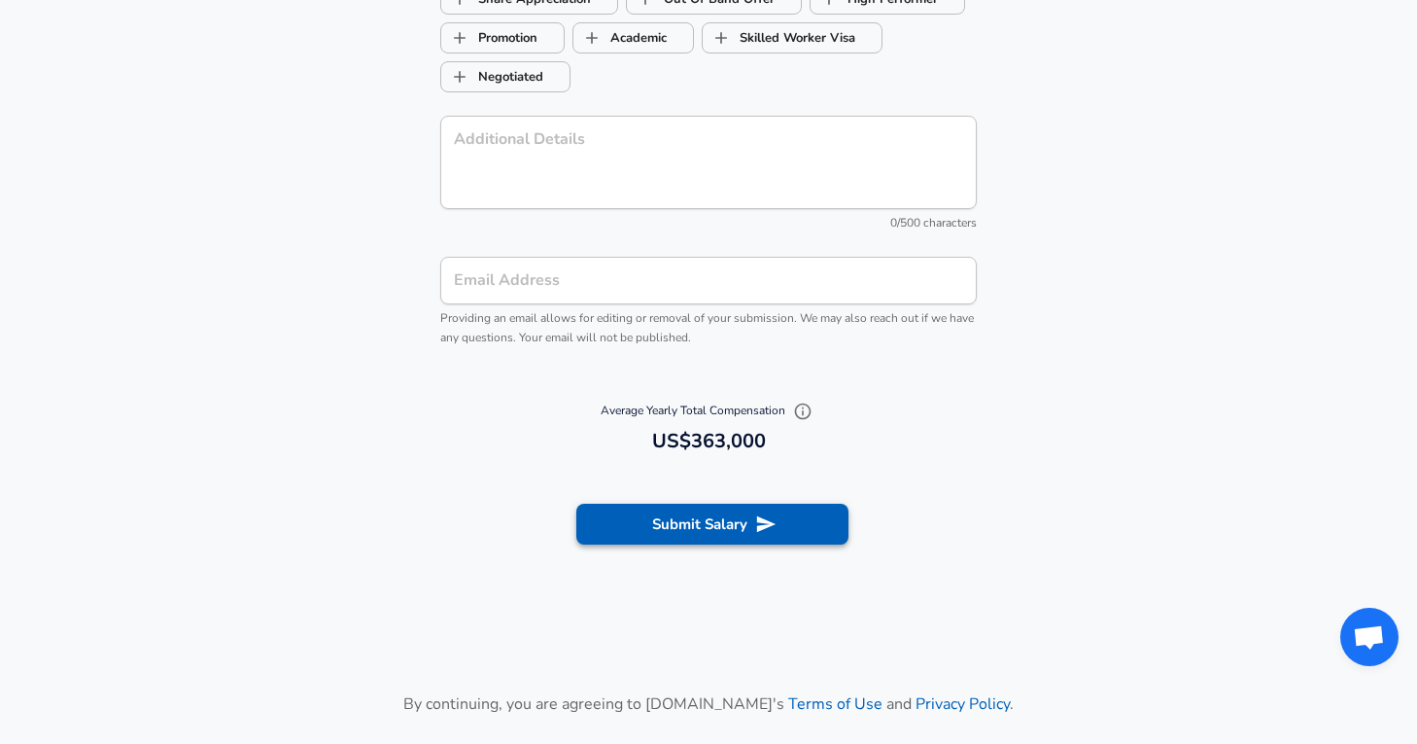
click at [744, 532] on button "Submit Salary" at bounding box center [712, 523] width 272 height 41
